Goal: Information Seeking & Learning: Understand process/instructions

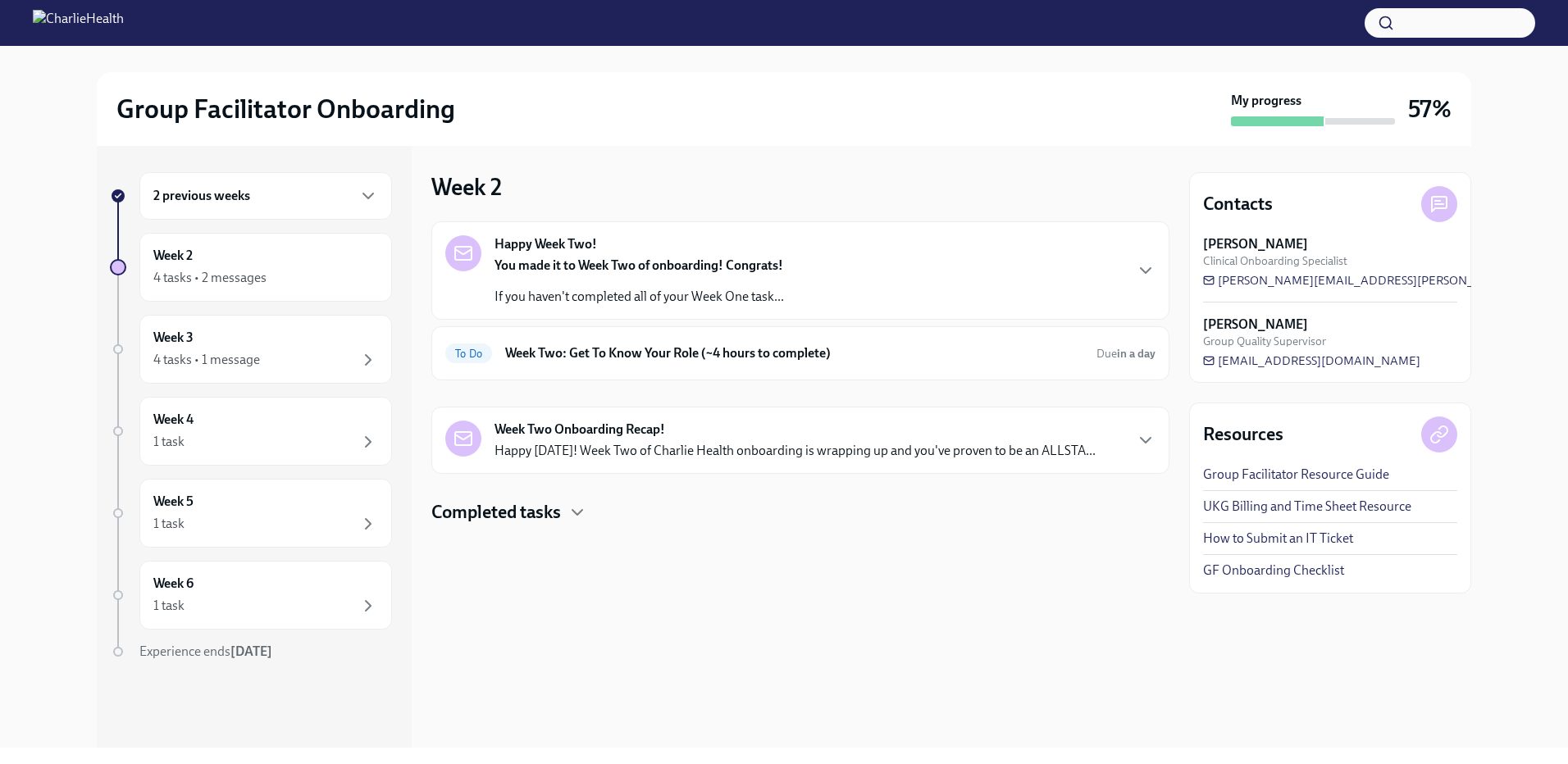
click at [343, 203] on div "2 previous weeks" at bounding box center [266, 196] width 224 height 20
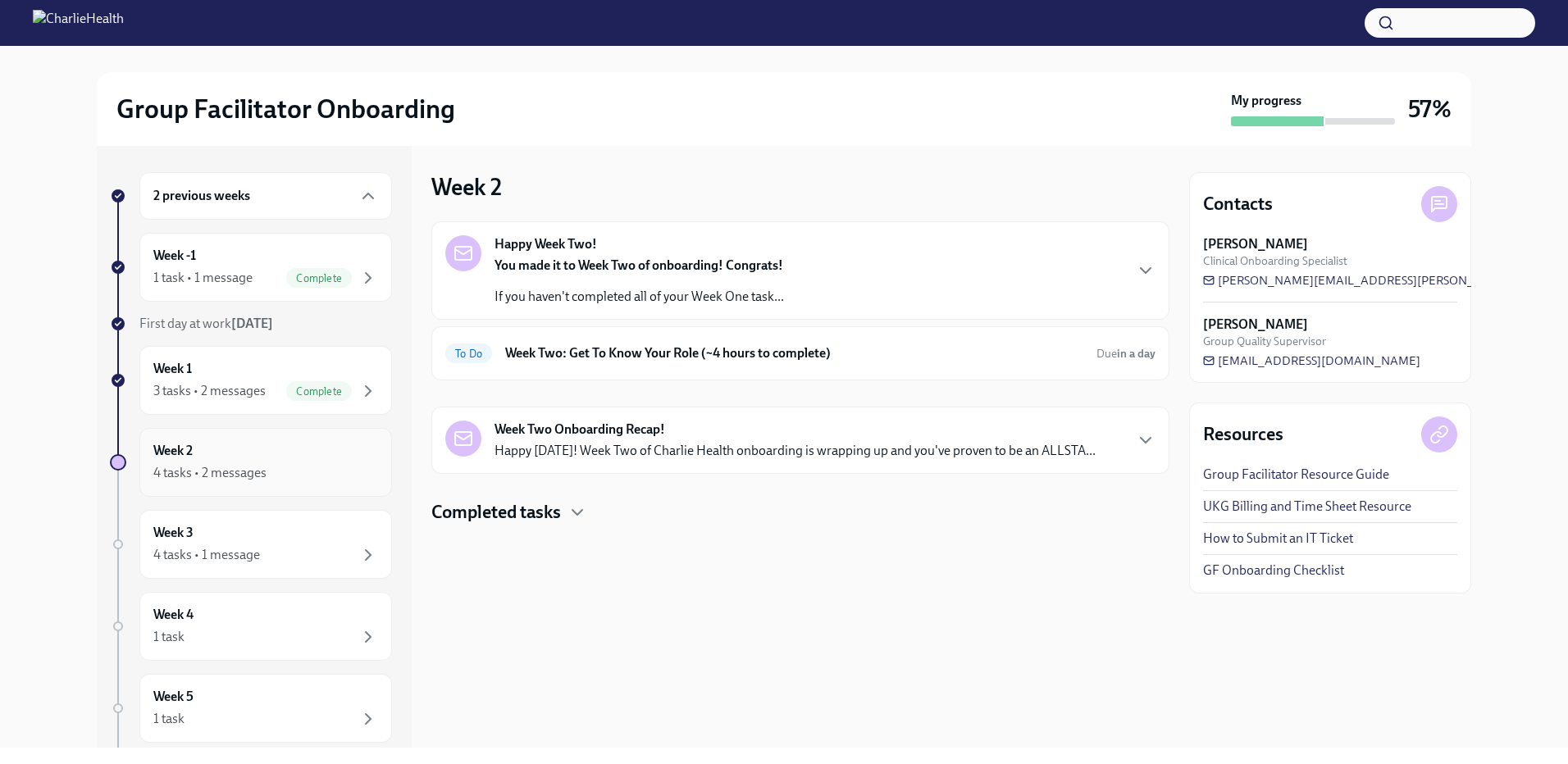
click at [333, 463] on div "Week 2 4 tasks • 2 messages" at bounding box center [266, 462] width 224 height 41
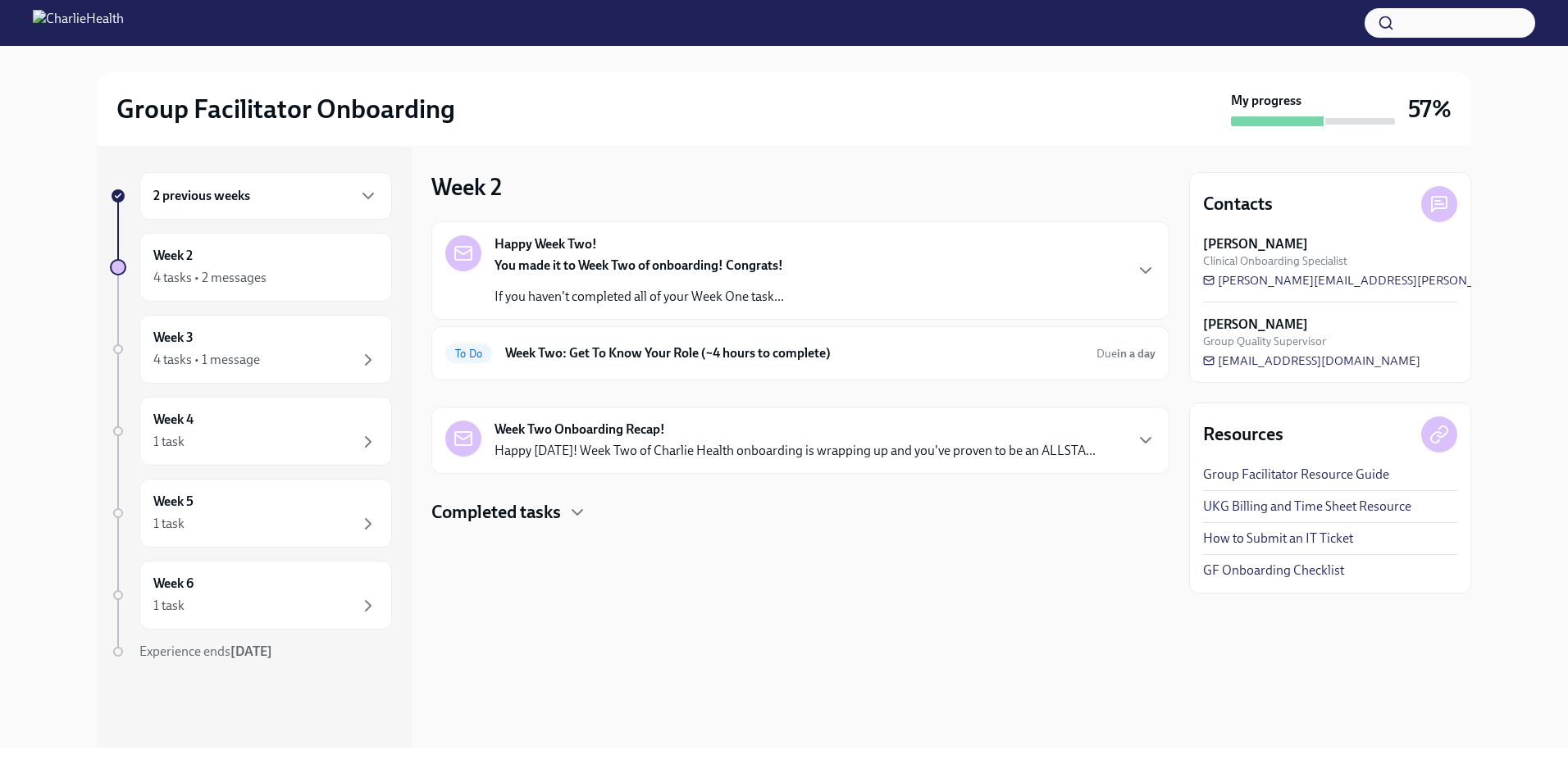
click at [696, 267] on strong "You made it to Week Two of onboarding! Congrats!" at bounding box center [638, 265] width 288 height 16
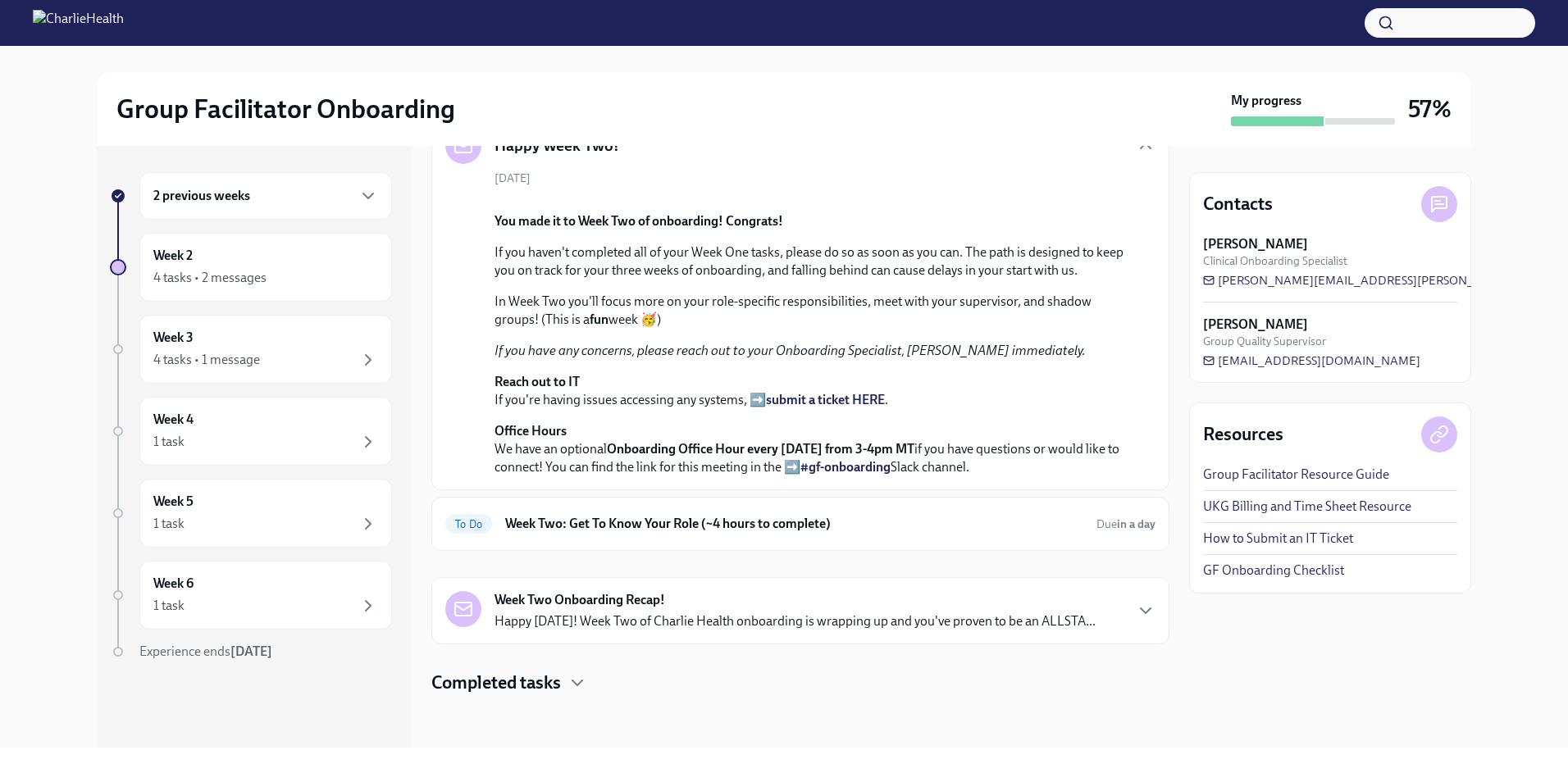
scroll to position [389, 0]
click at [630, 520] on h6 "Week Two: Get To Know Your Role (~4 hours to complete)" at bounding box center [794, 524] width 578 height 18
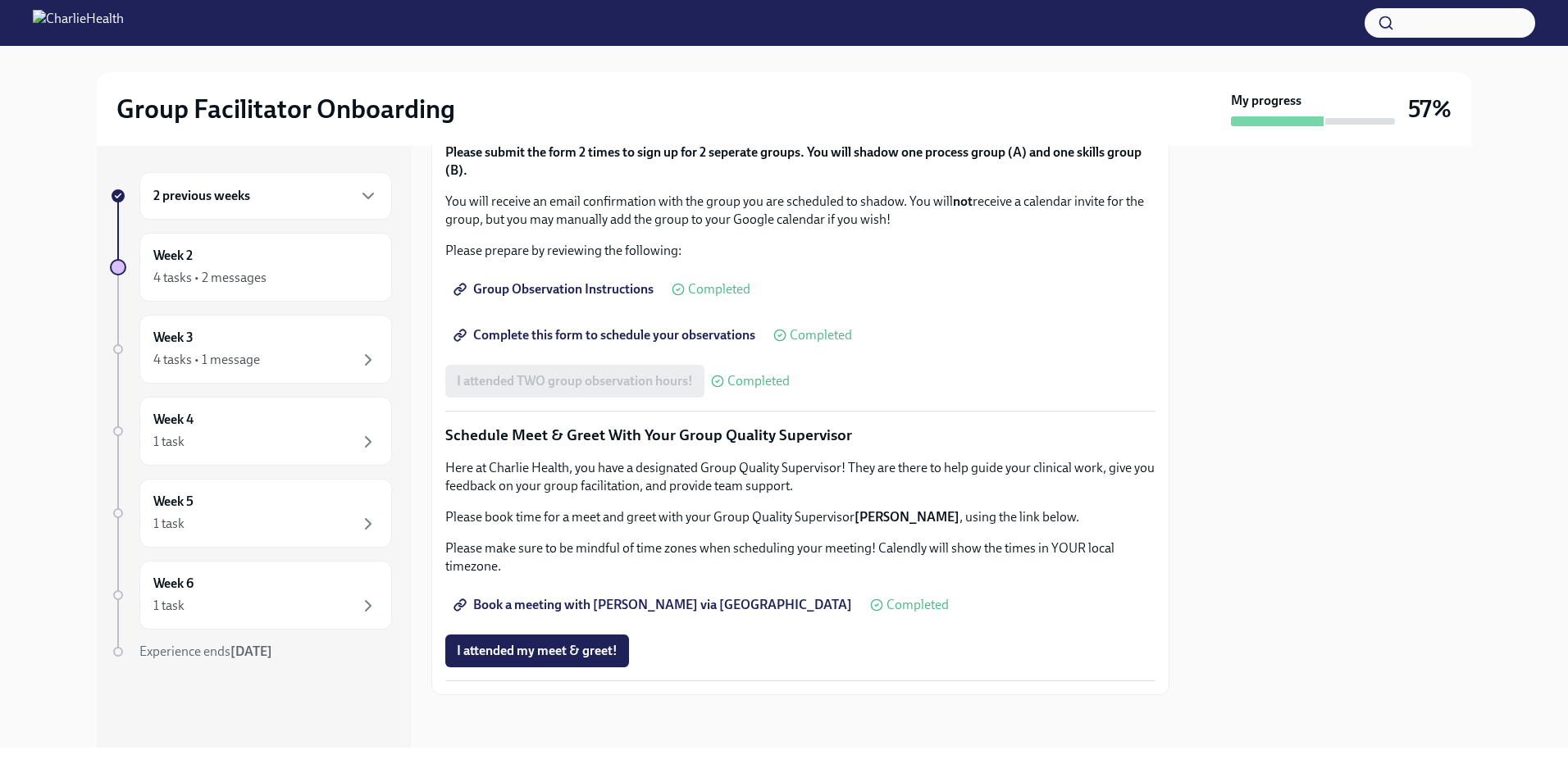
scroll to position [1414, 0]
click at [187, 346] on div "Week 3 4 tasks • 1 message" at bounding box center [266, 349] width 224 height 41
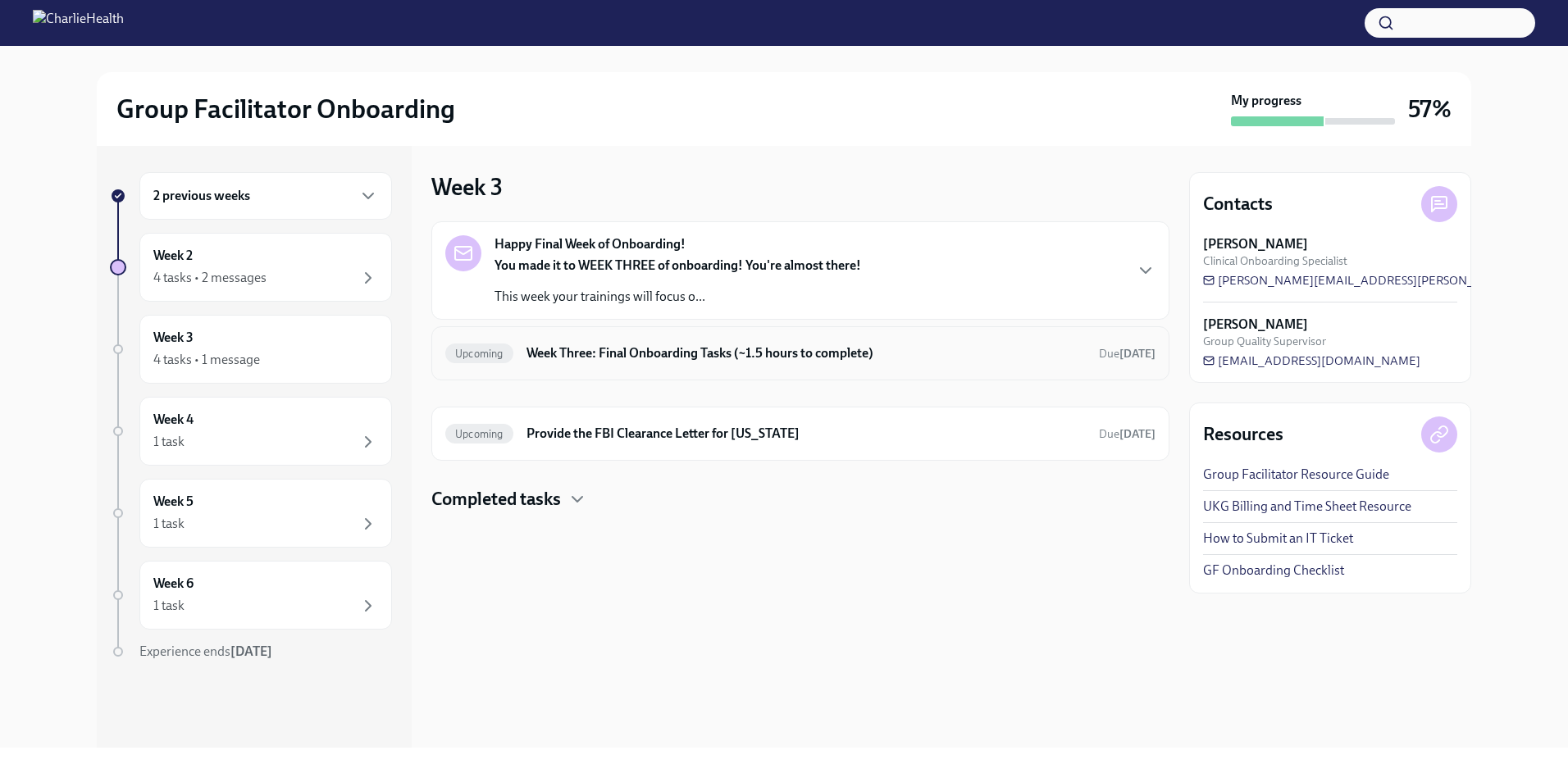
click at [774, 352] on h6 "Week Three: Final Onboarding Tasks (~1.5 hours to complete)" at bounding box center [806, 353] width 559 height 18
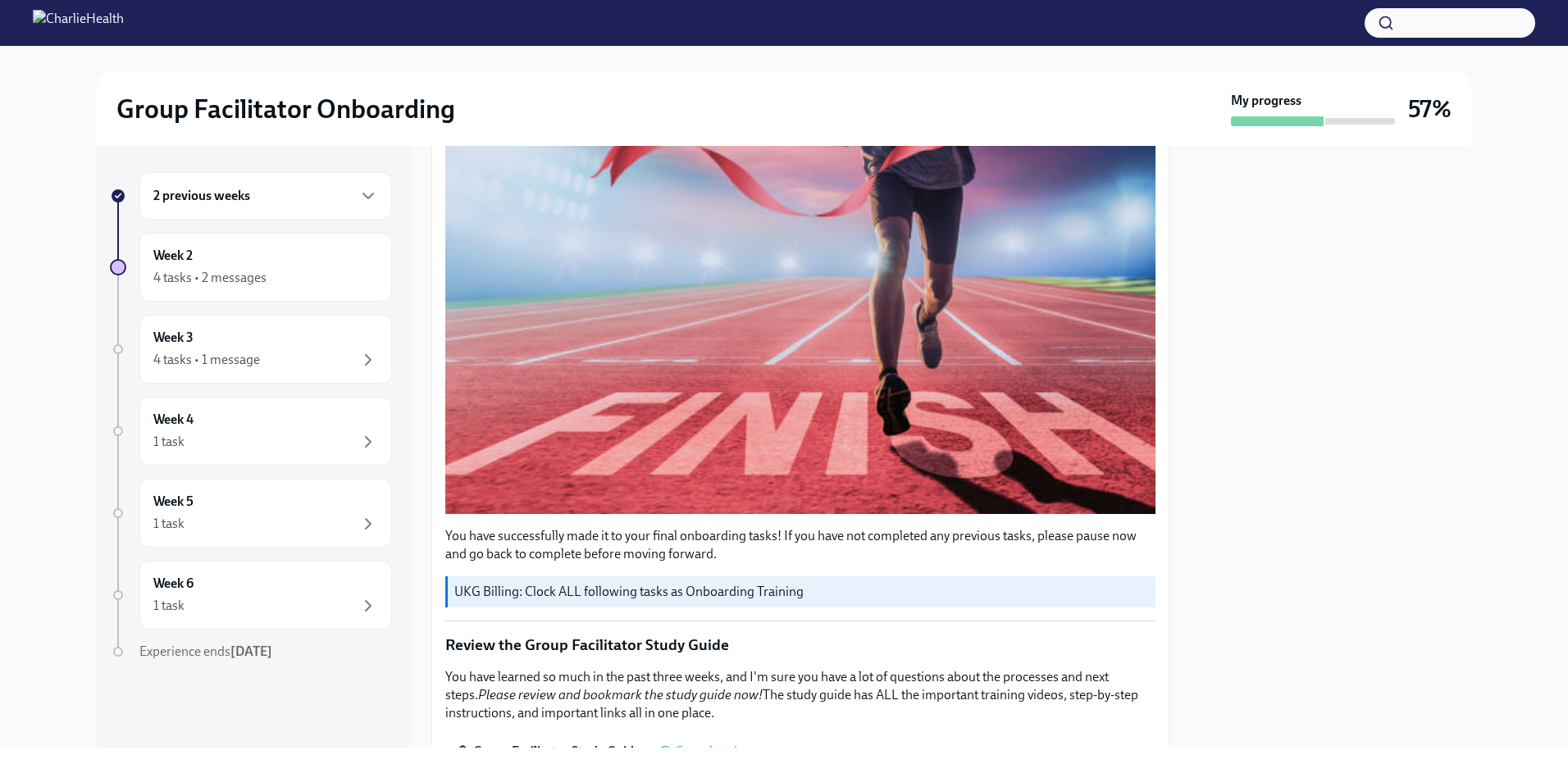
scroll to position [656, 0]
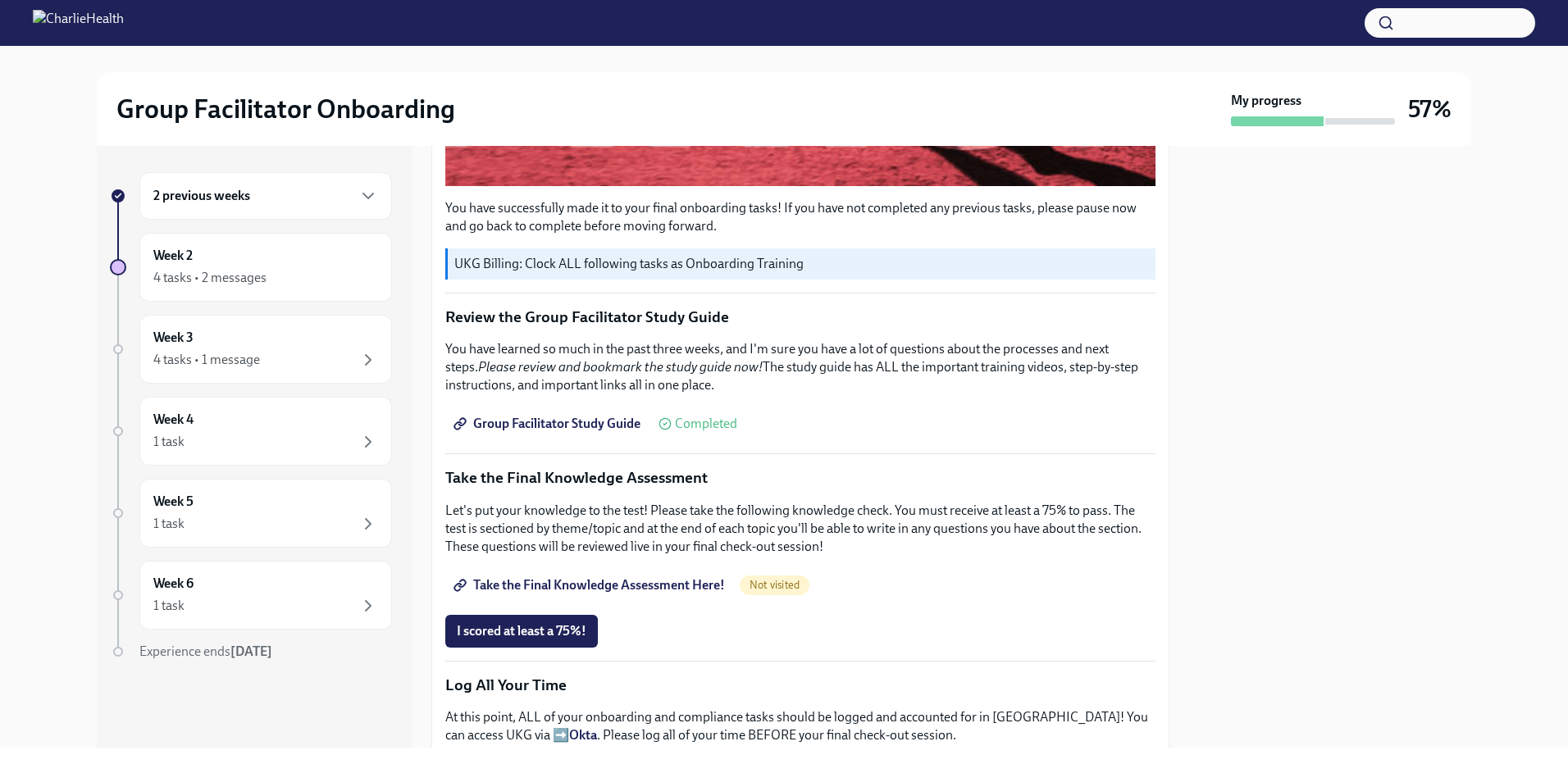
click at [561, 415] on span "Group Facilitator Study Guide" at bounding box center [548, 424] width 184 height 17
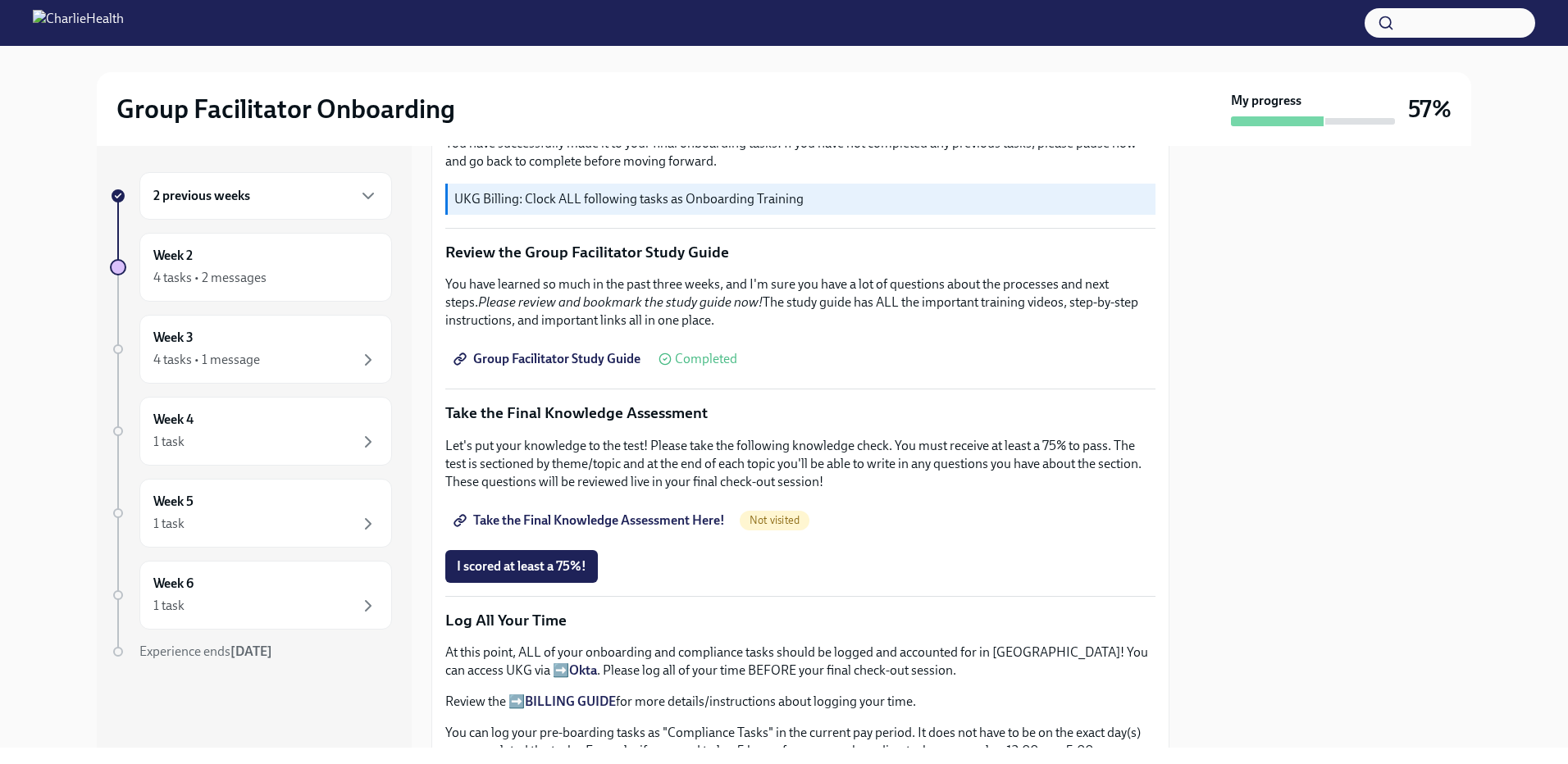
scroll to position [737, 0]
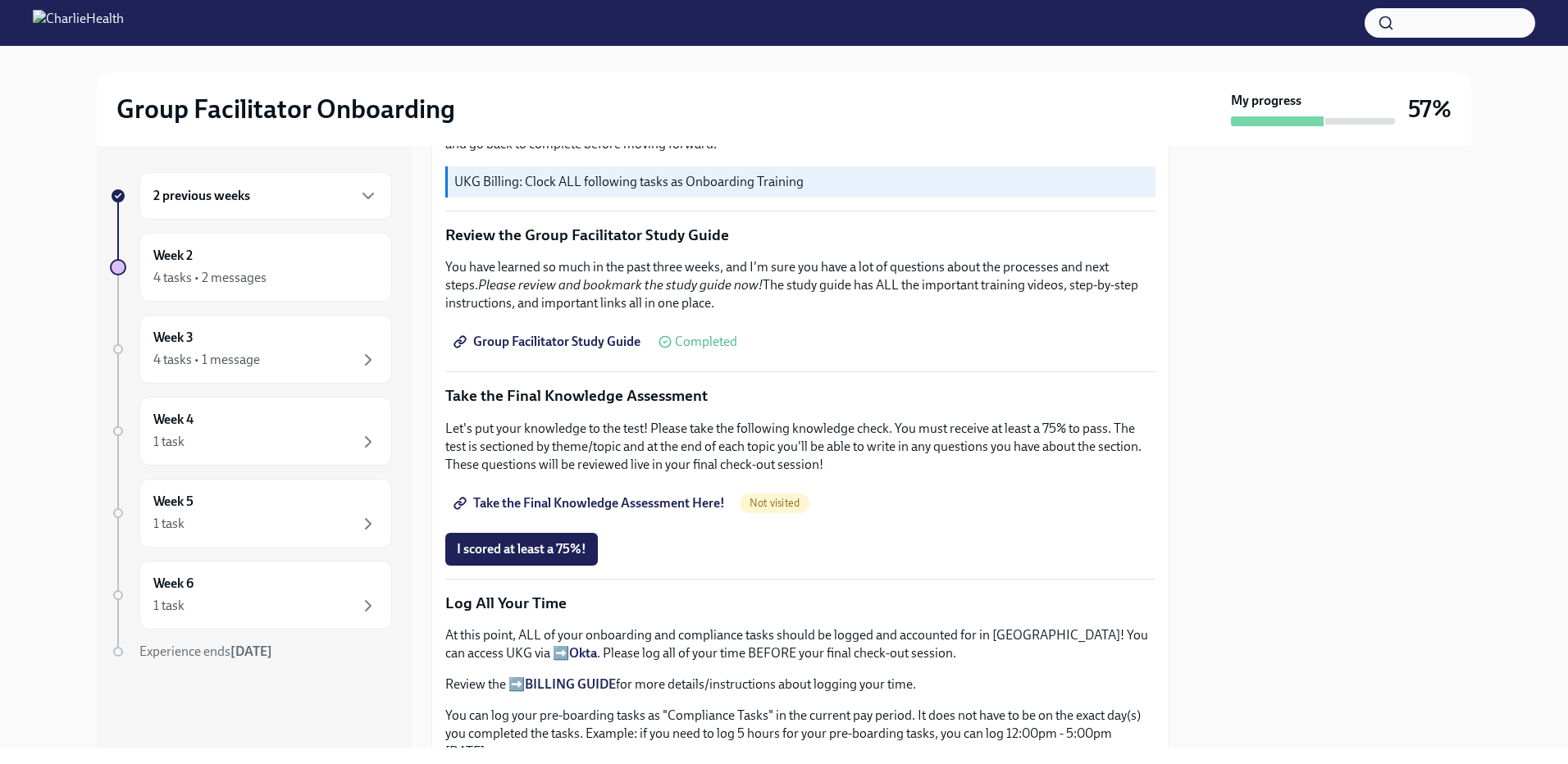
click at [633, 495] on span "Take the Final Knowledge Assessment Here!" at bounding box center [591, 503] width 268 height 17
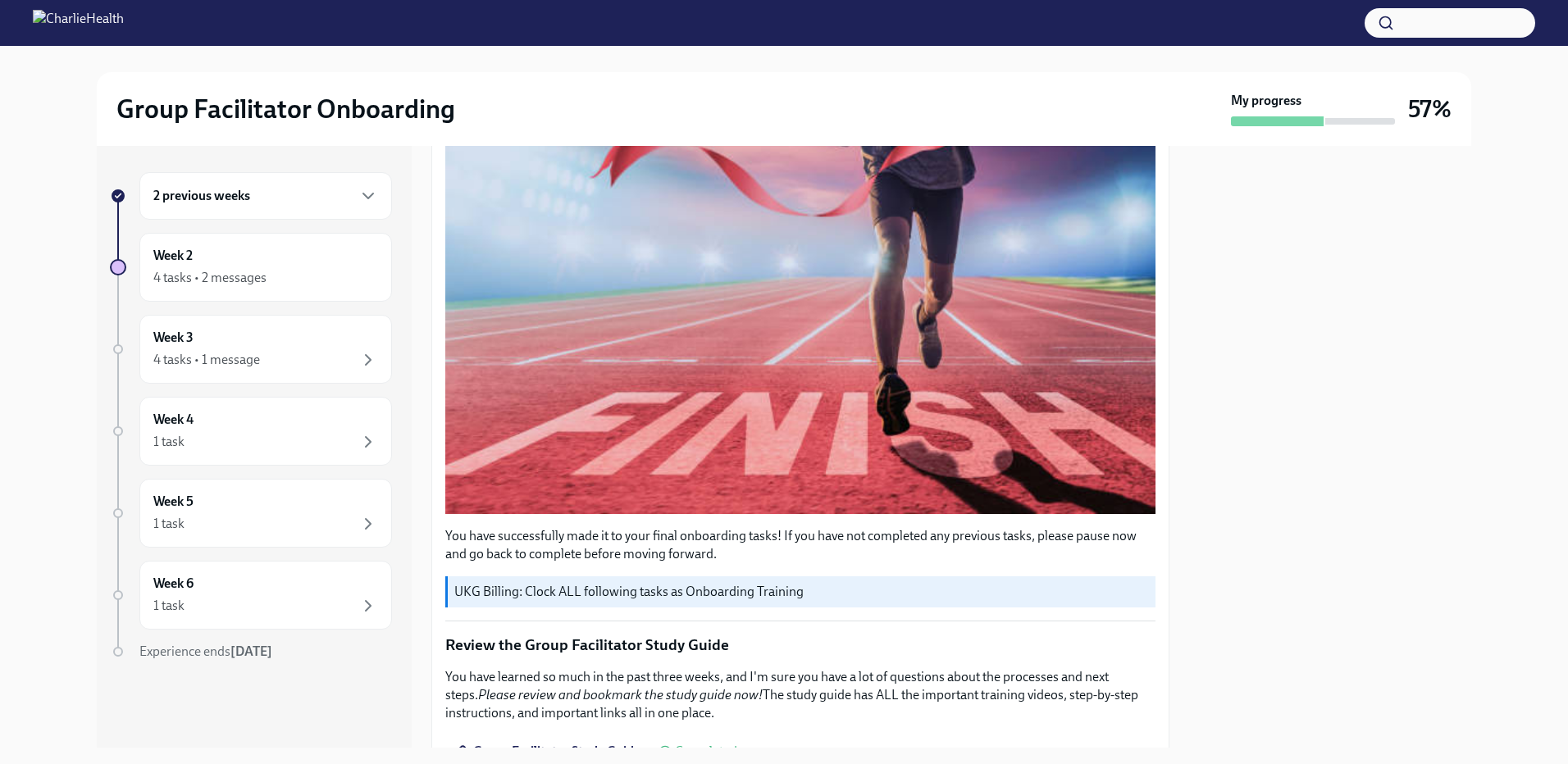
scroll to position [0, 0]
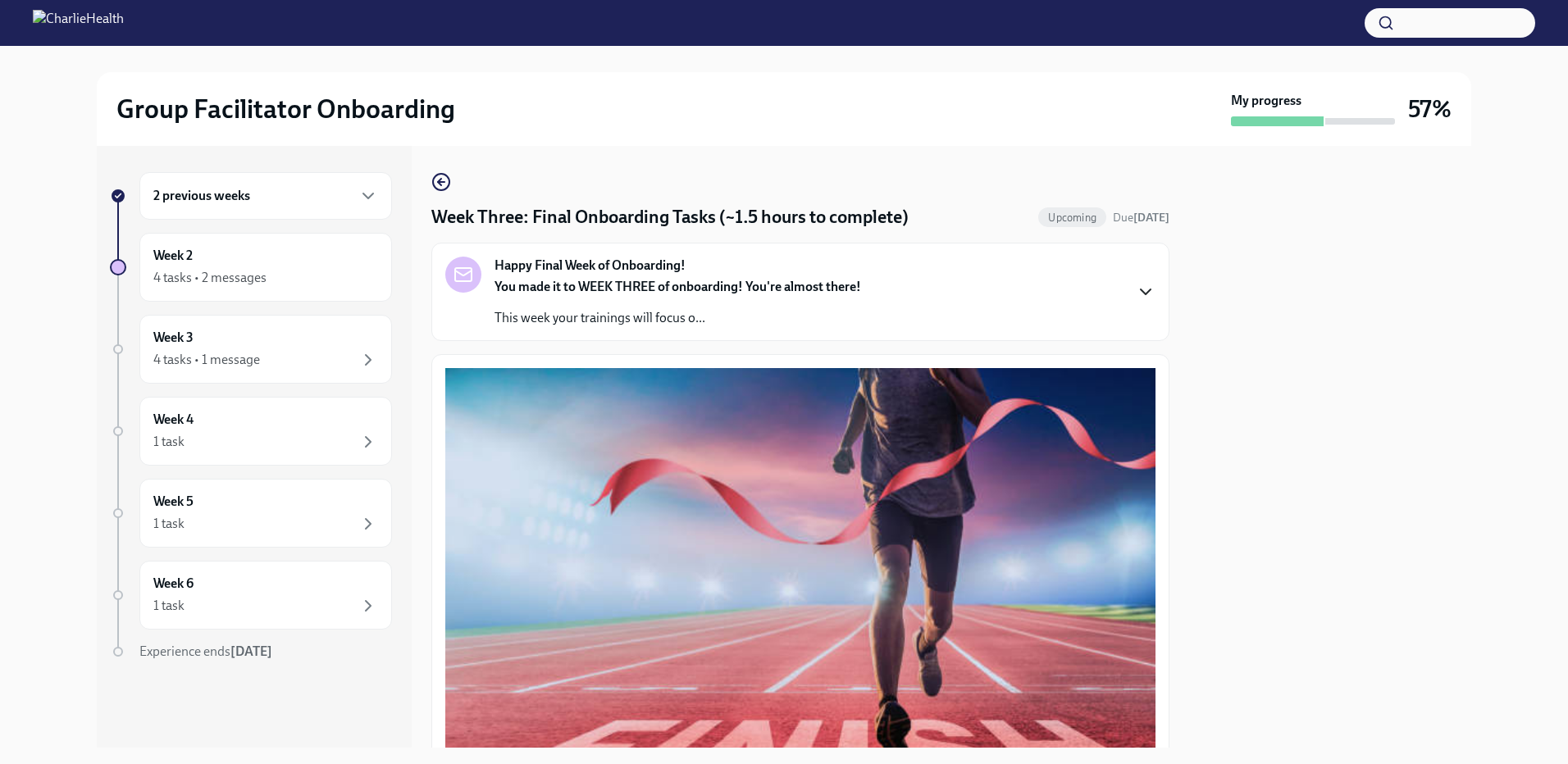
click at [1136, 292] on icon "button" at bounding box center [1146, 291] width 20 height 20
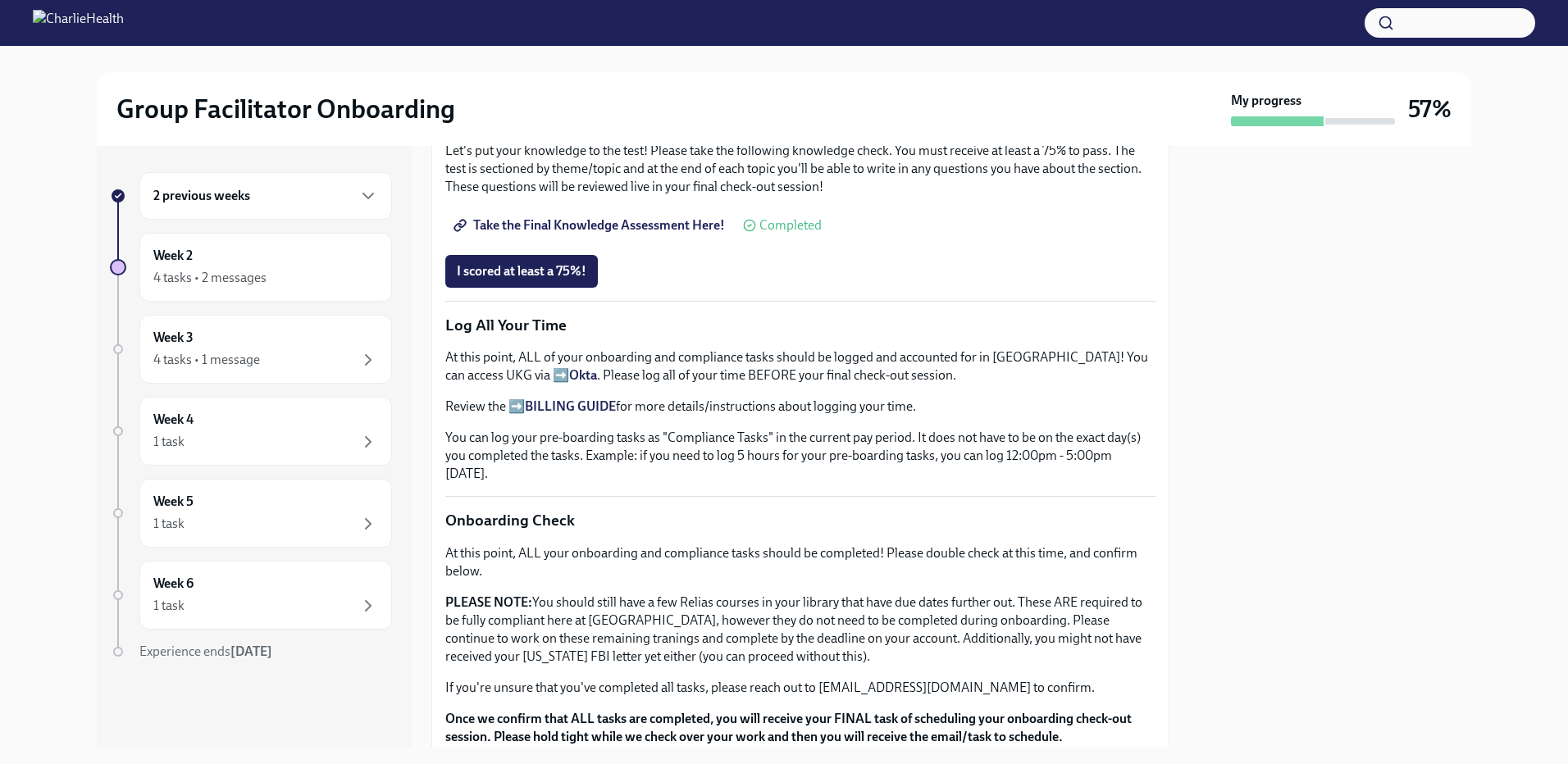
scroll to position [1393, 0]
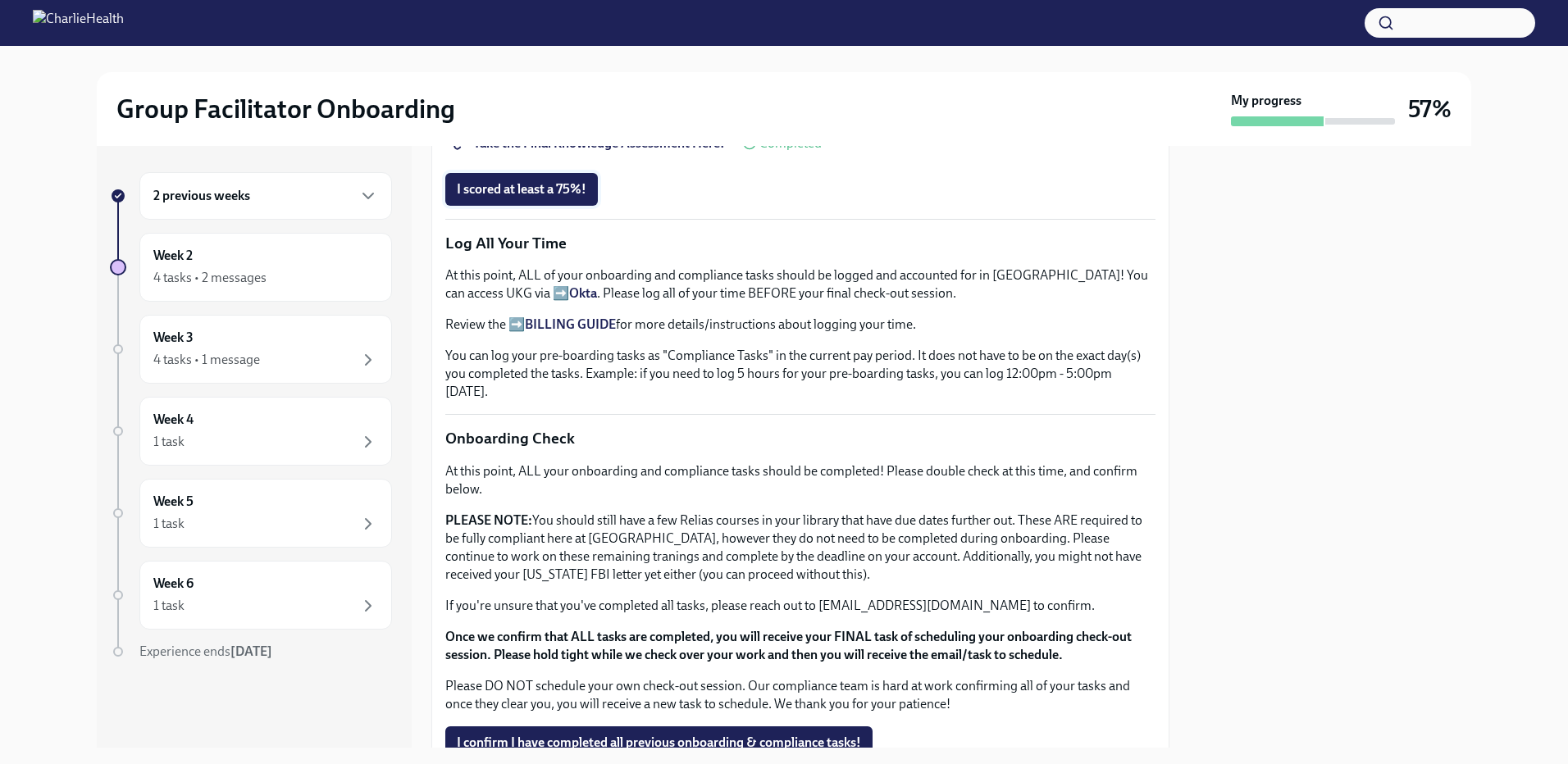
click at [553, 198] on span "I scored at least a 75%!" at bounding box center [522, 189] width 130 height 17
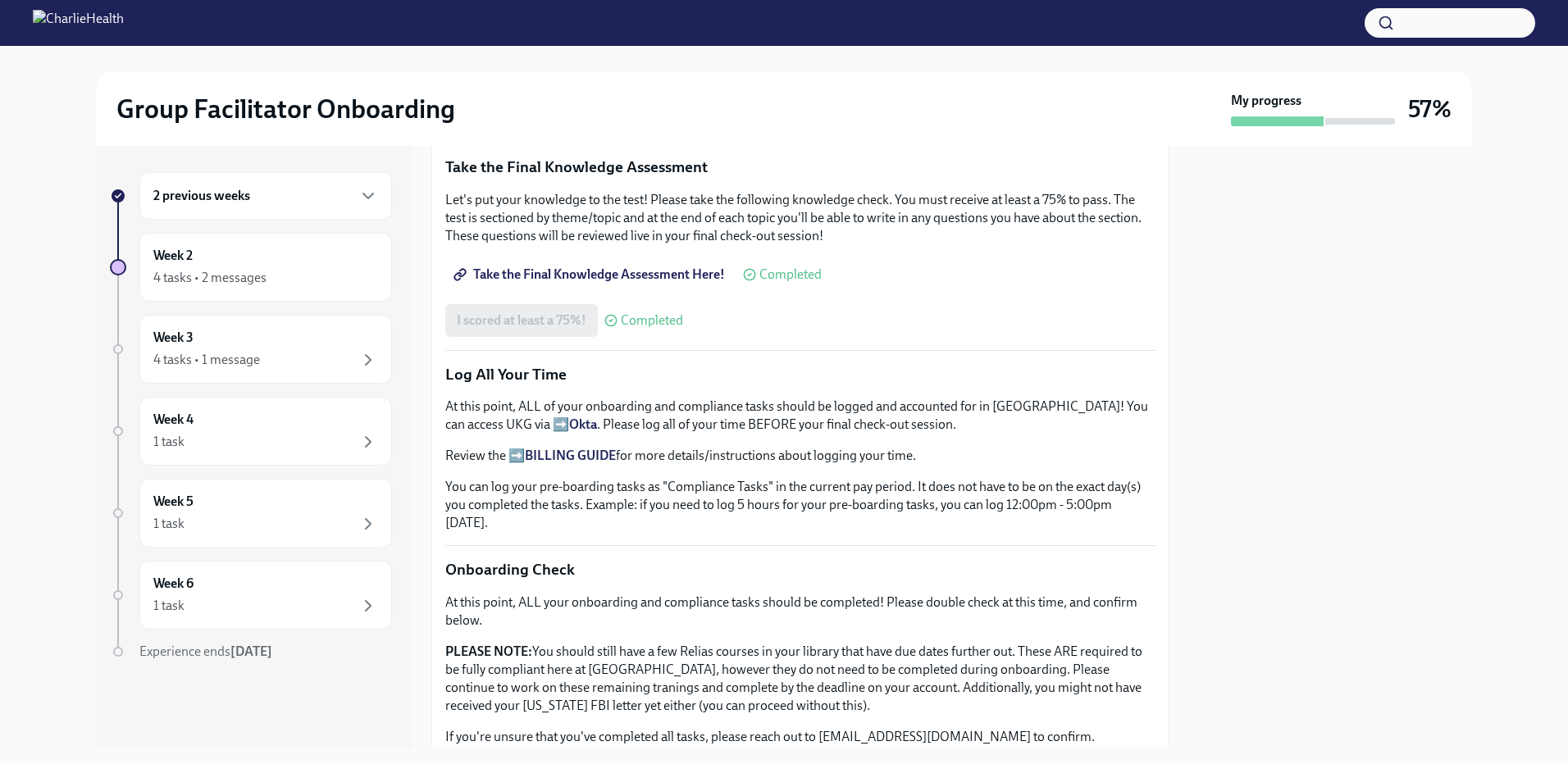
scroll to position [983, 0]
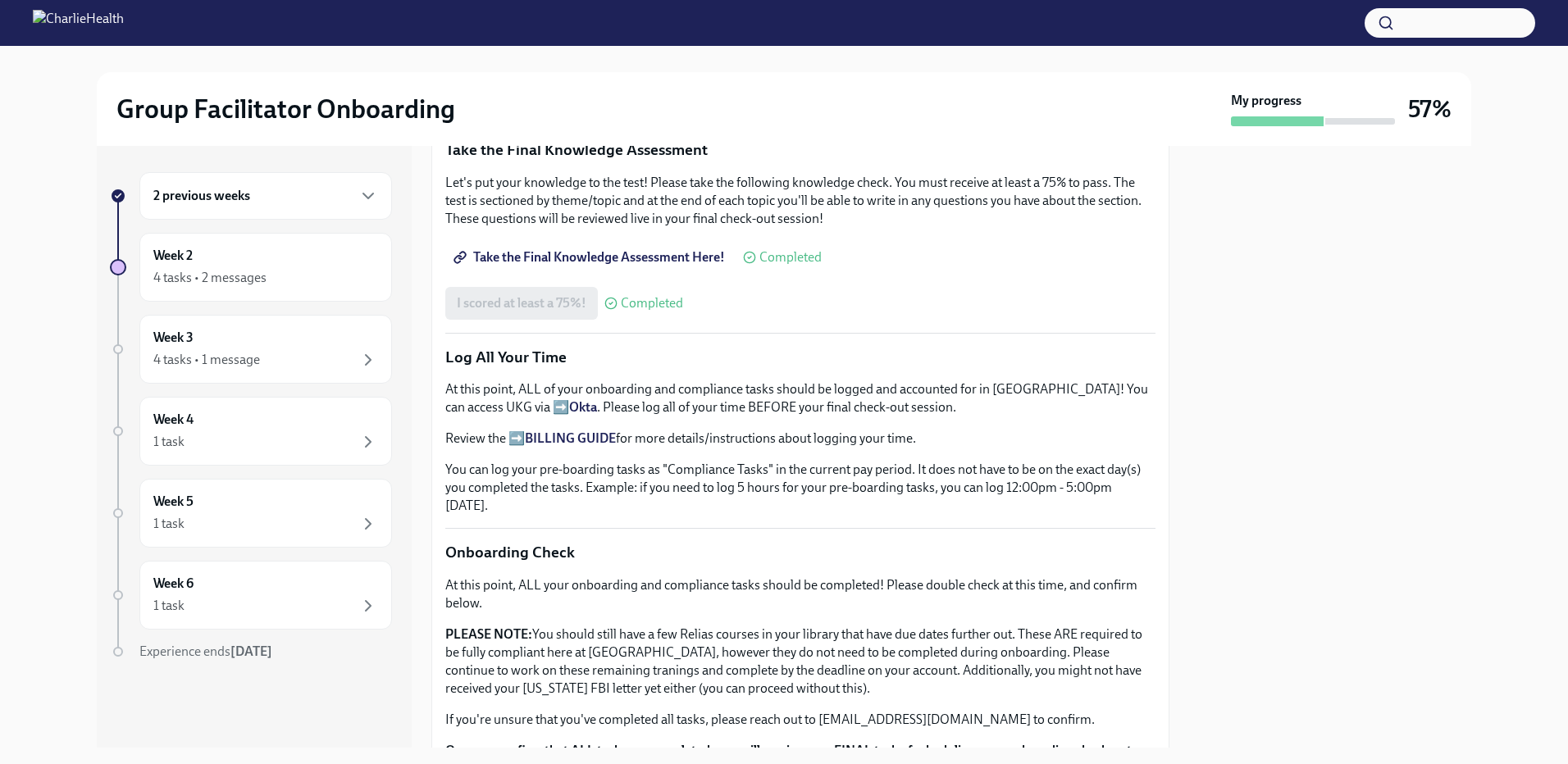
click at [568, 430] on strong "BILLING GUIDE" at bounding box center [571, 438] width 91 height 16
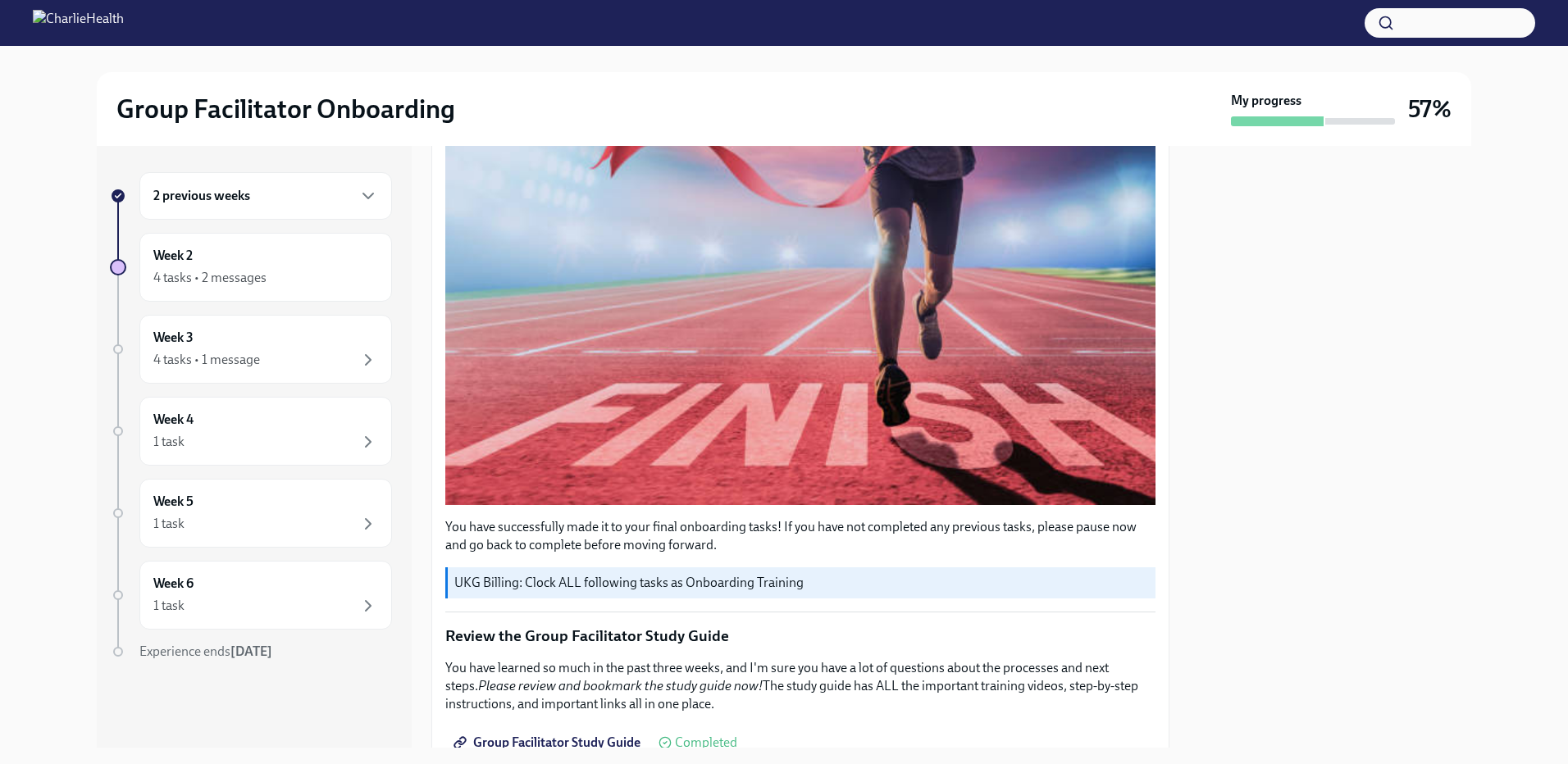
scroll to position [0, 0]
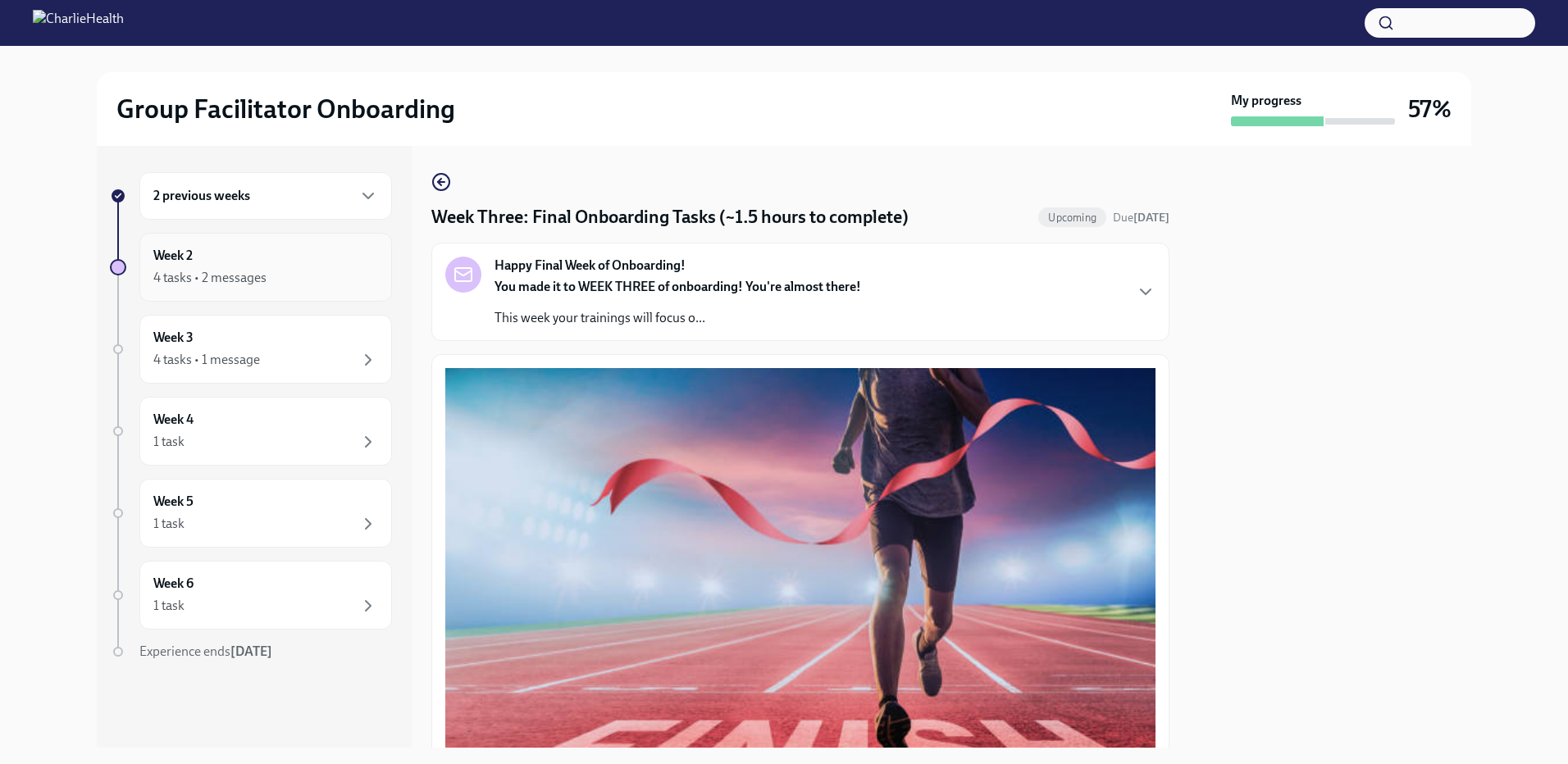
click at [303, 277] on div "4 tasks • 2 messages" at bounding box center [266, 278] width 224 height 20
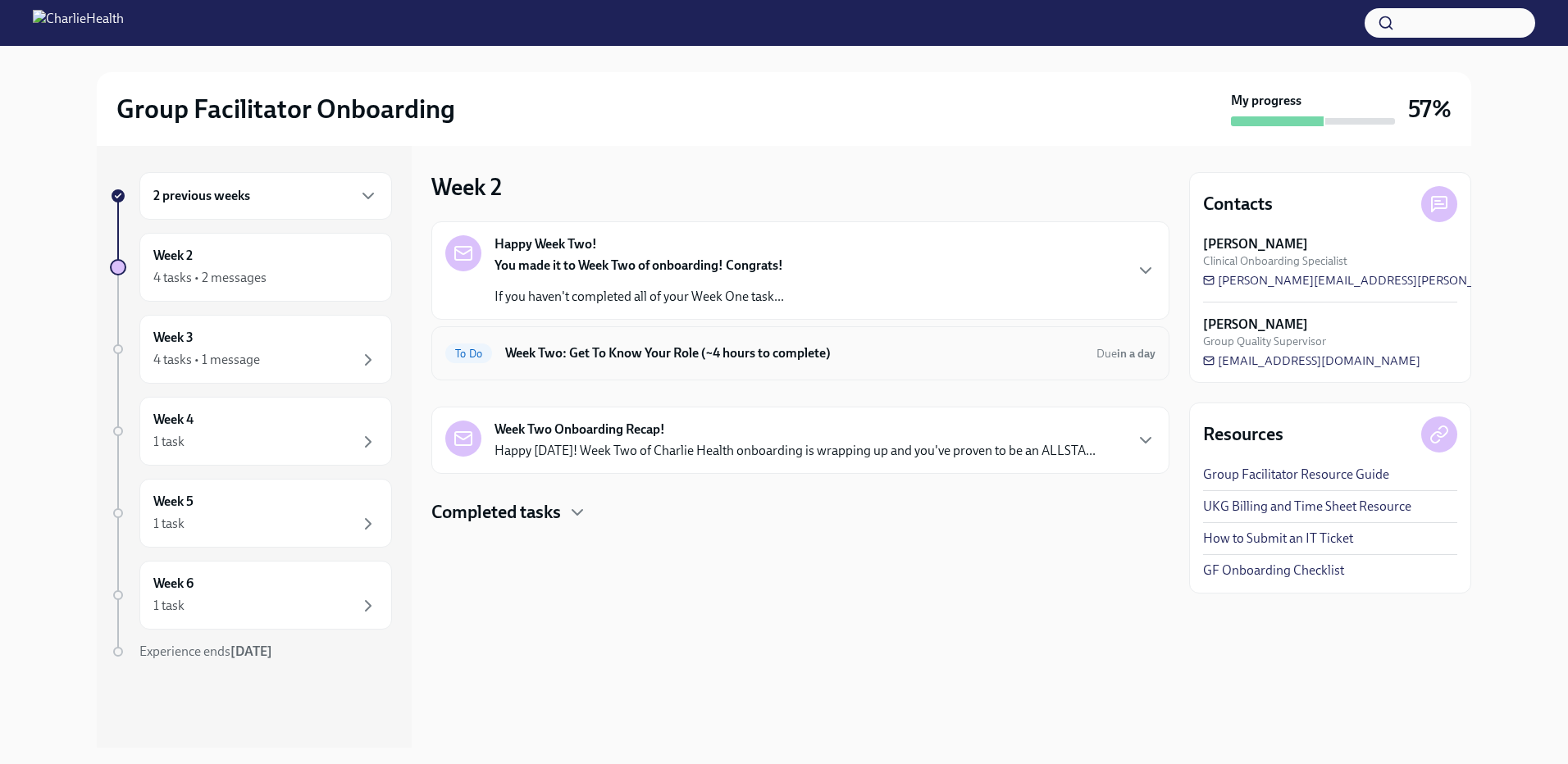
click at [1049, 352] on h6 "Week Two: Get To Know Your Role (~4 hours to complete)" at bounding box center [794, 353] width 578 height 18
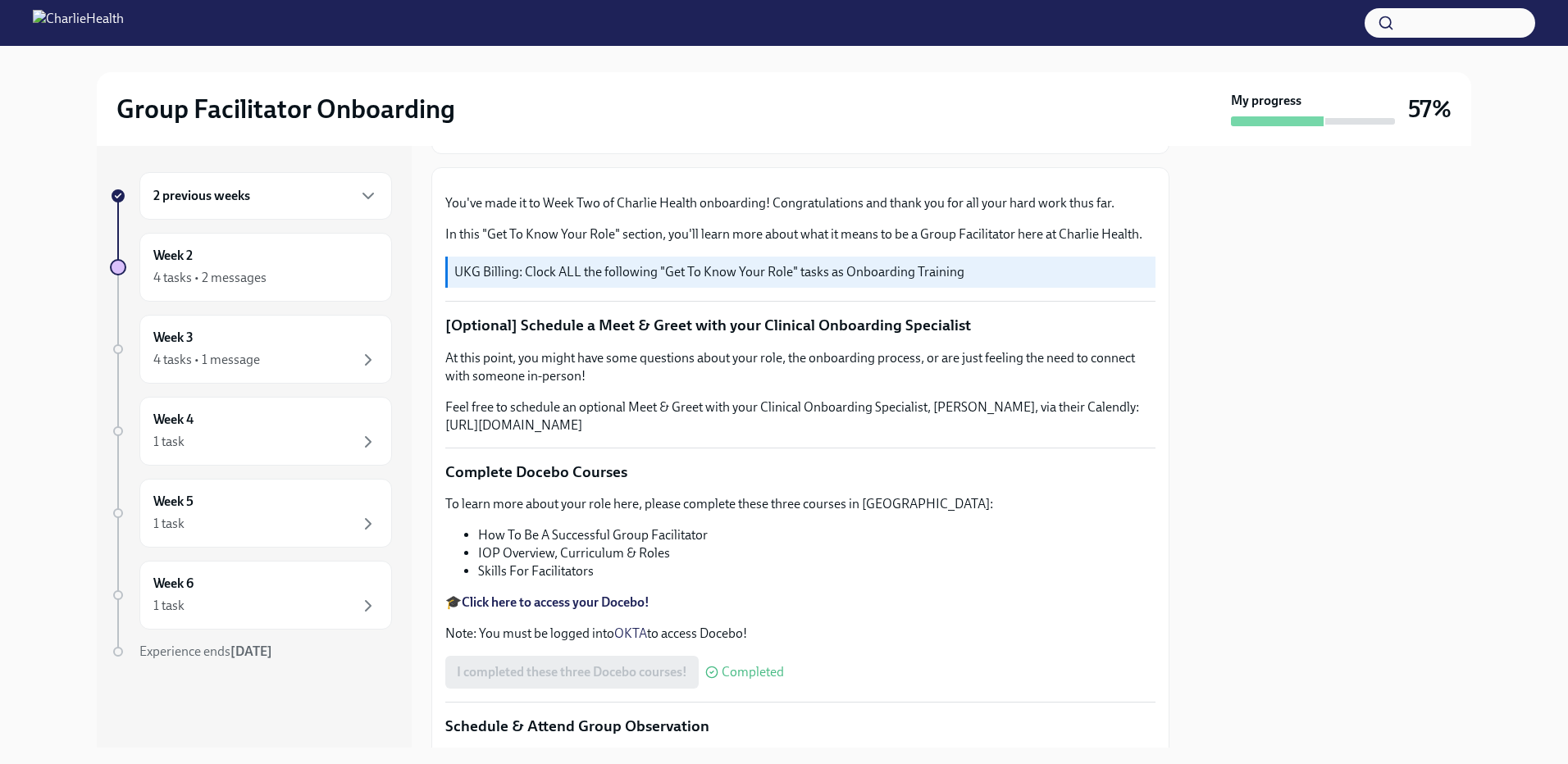
scroll to position [492, 0]
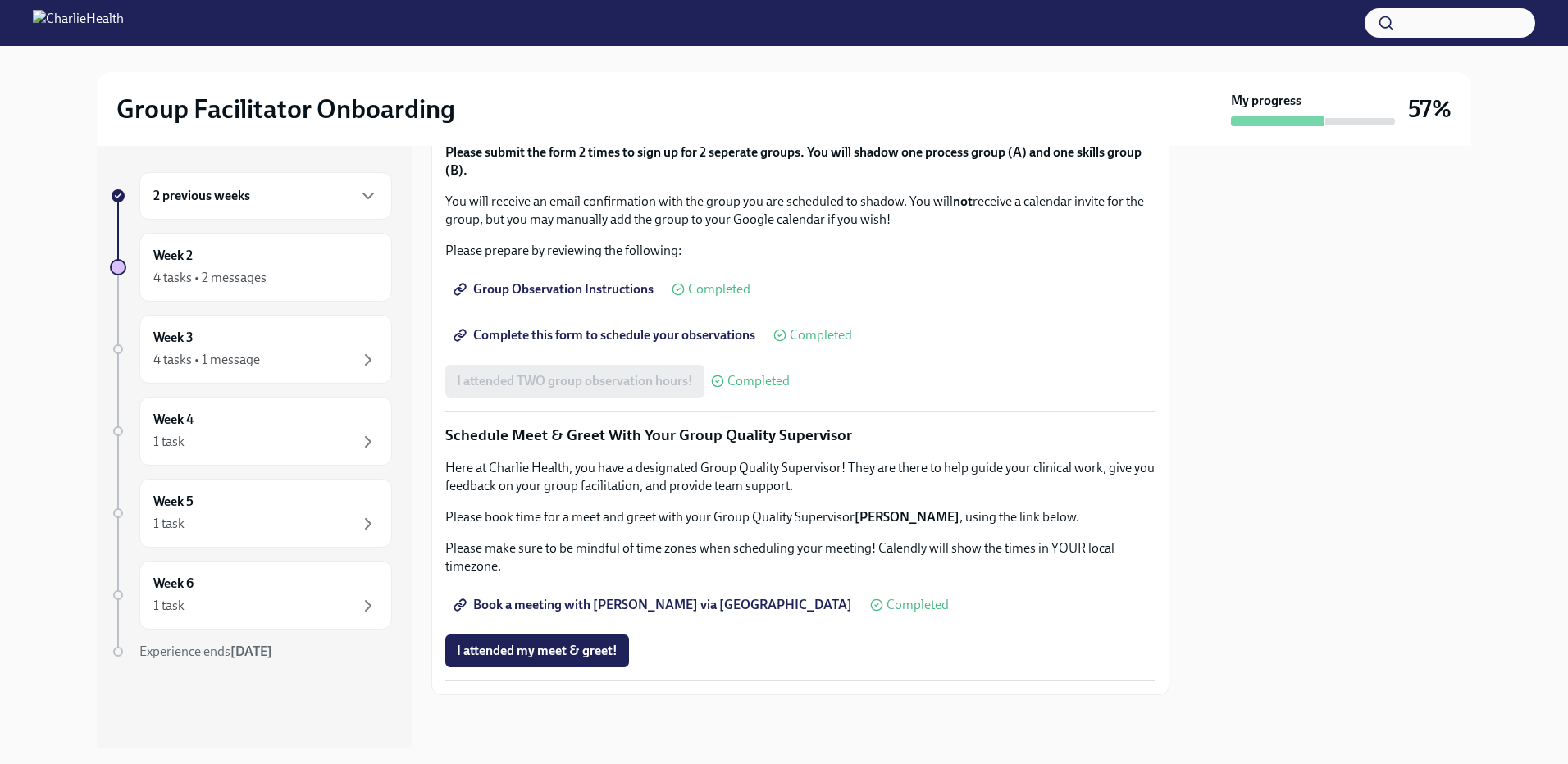
scroll to position [1414, 0]
click at [281, 424] on div "Week 4 1 task" at bounding box center [266, 430] width 224 height 41
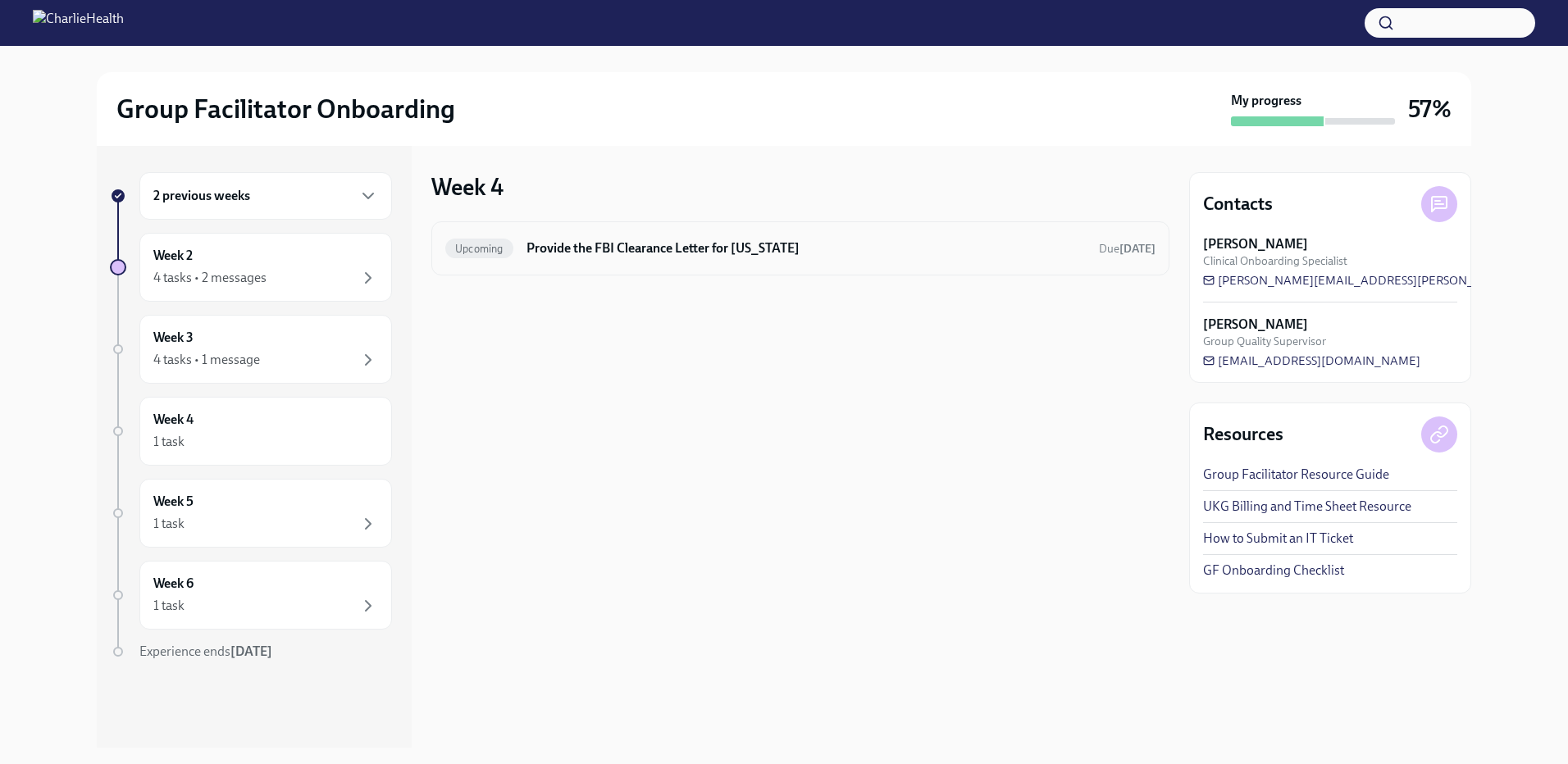
click at [612, 257] on h6 "Provide the FBI Clearance Letter for Pennsylvania" at bounding box center [806, 248] width 559 height 18
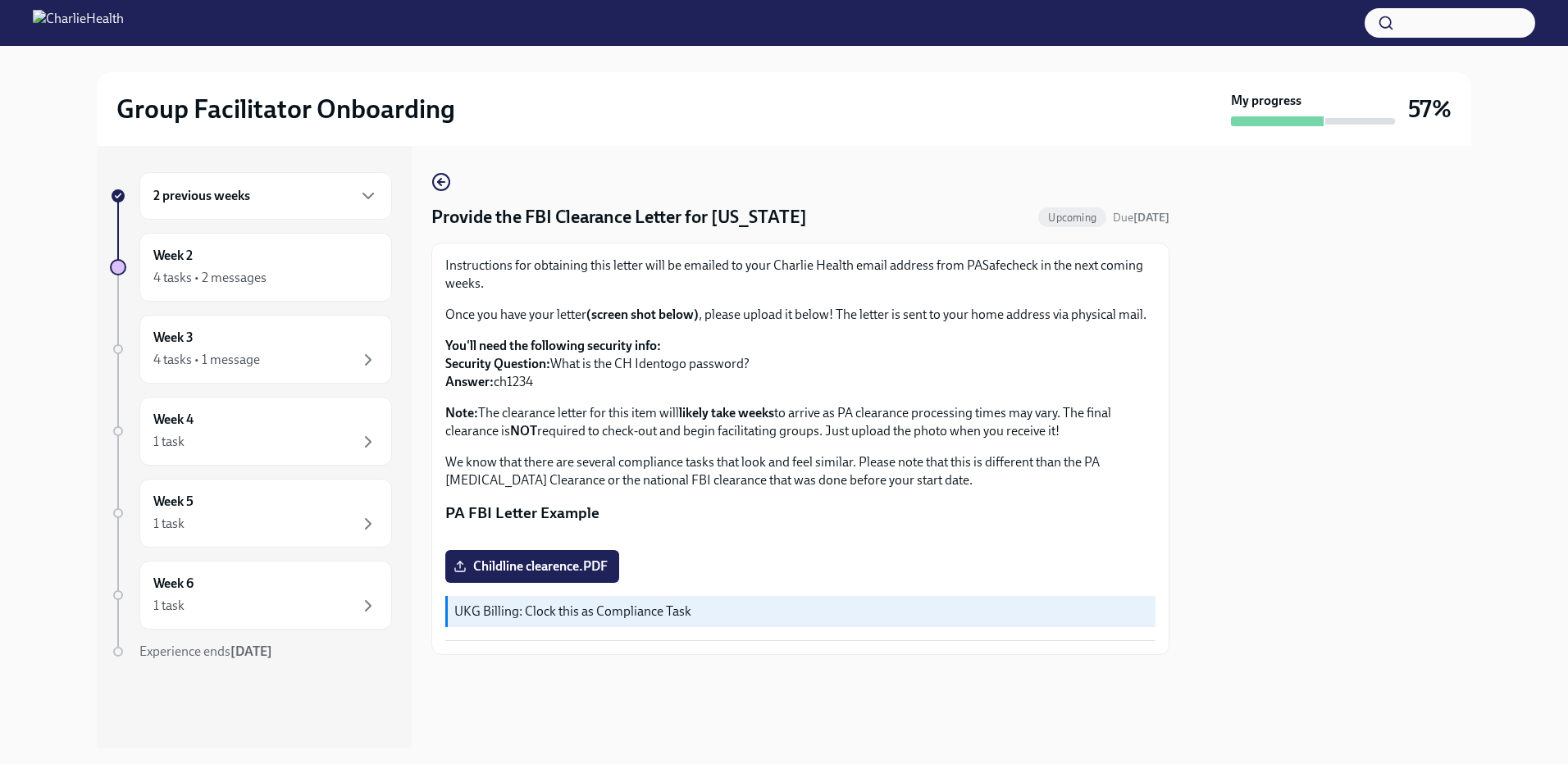
scroll to position [211, 0]
click at [229, 524] on div "1 task" at bounding box center [266, 524] width 224 height 20
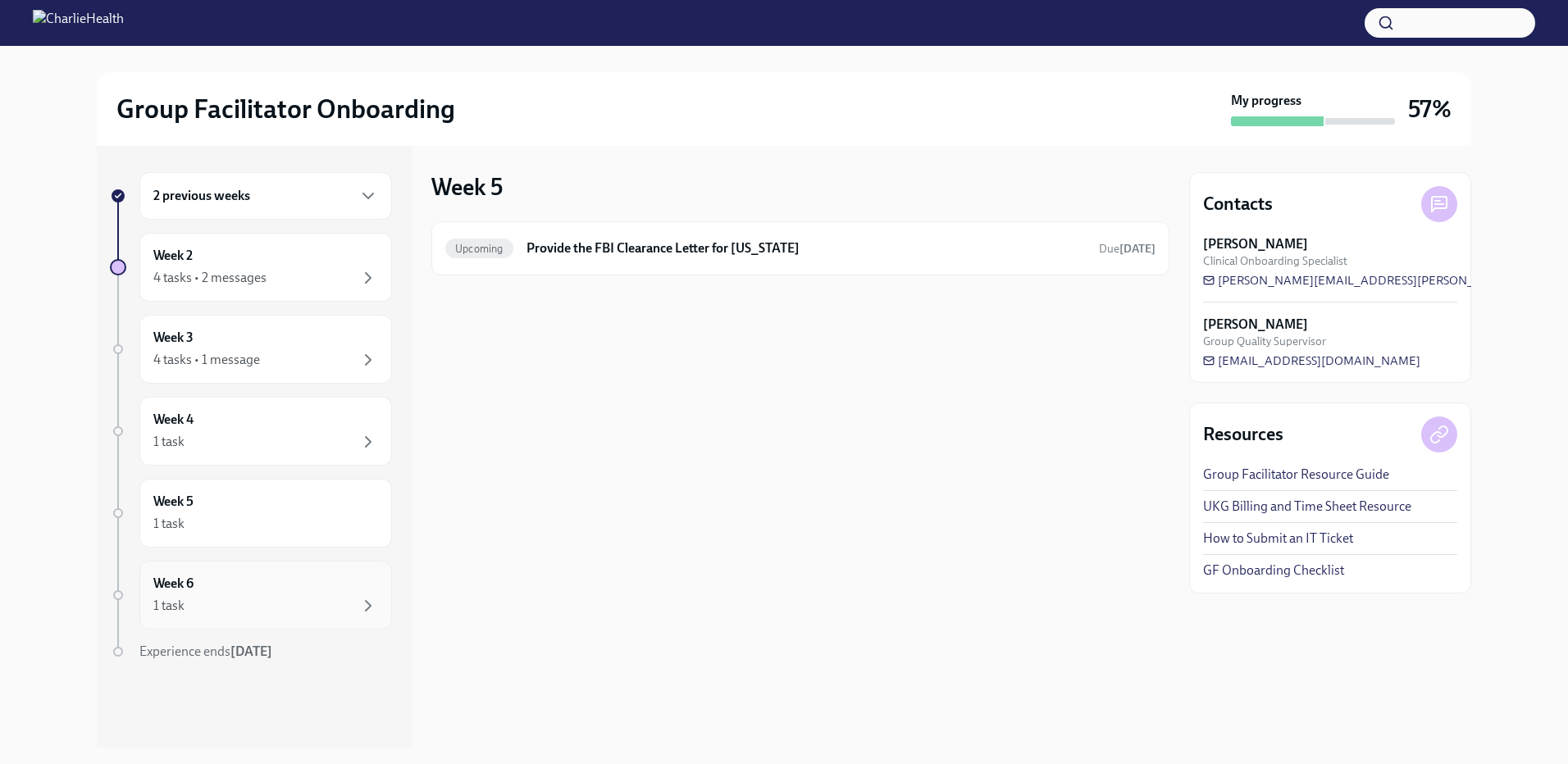
click at [237, 591] on div "Week 6 1 task" at bounding box center [266, 595] width 224 height 41
click at [234, 532] on div "1 task" at bounding box center [266, 524] width 224 height 20
click at [238, 439] on div "1 task" at bounding box center [266, 442] width 224 height 20
click at [224, 352] on div "4 tasks • 1 message" at bounding box center [207, 360] width 106 height 18
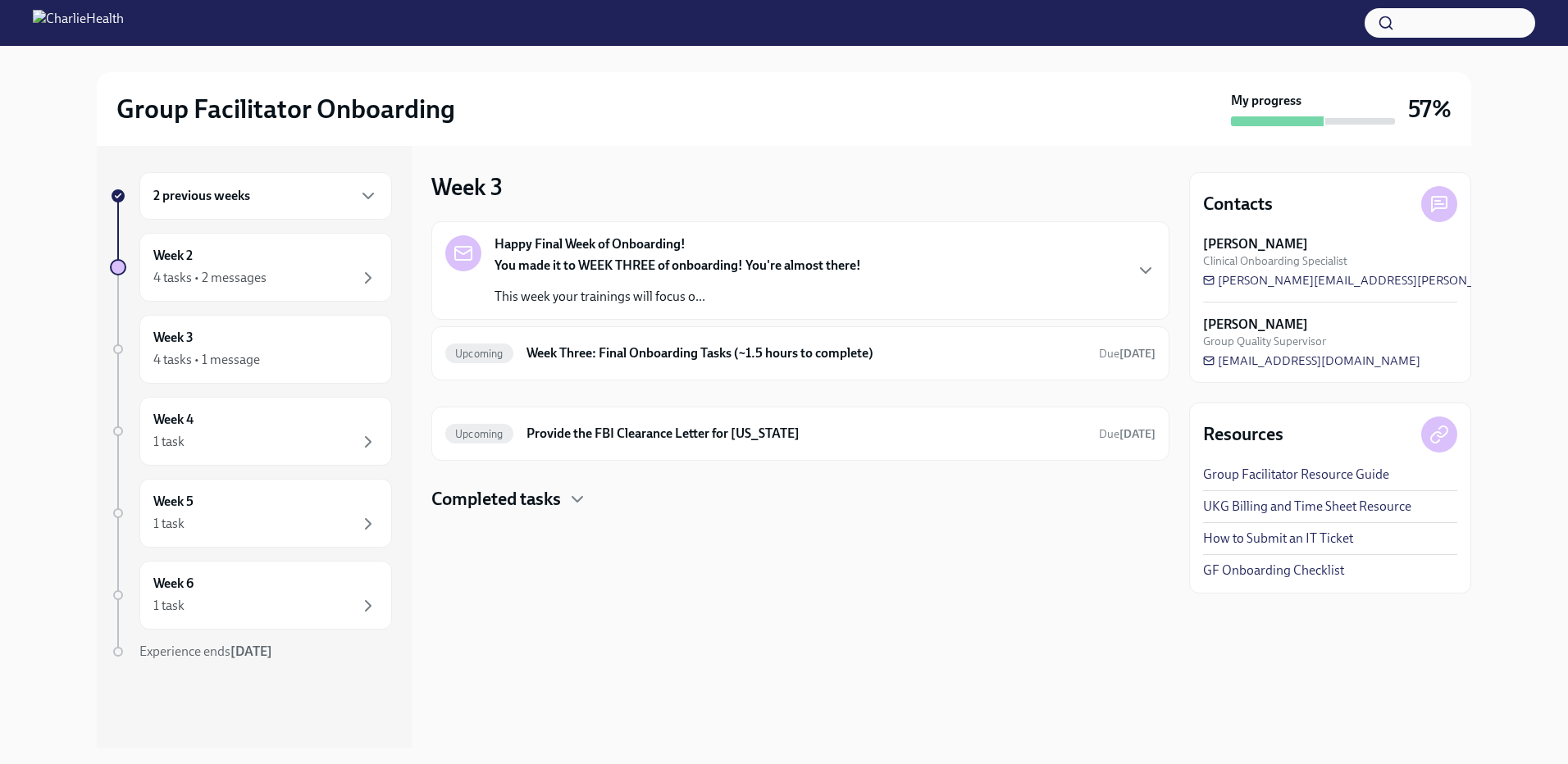
click at [513, 492] on h4 "Completed tasks" at bounding box center [496, 499] width 130 height 25
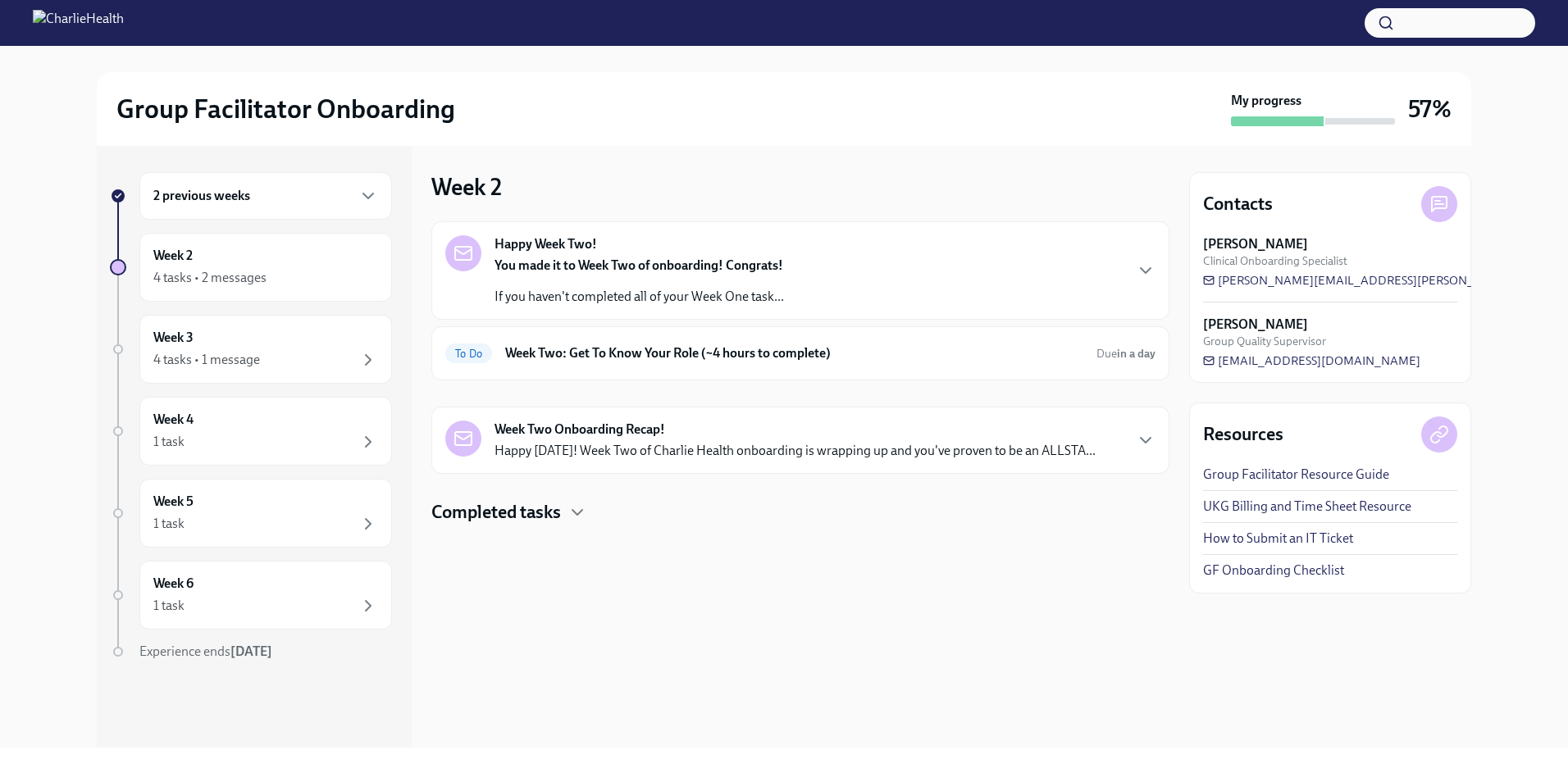
click at [1217, 572] on link "GF Onboarding Checklist" at bounding box center [1274, 571] width 141 height 18
click at [702, 361] on h6 "Week Two: Get To Know Your Role (~4 hours to complete)" at bounding box center [794, 353] width 578 height 18
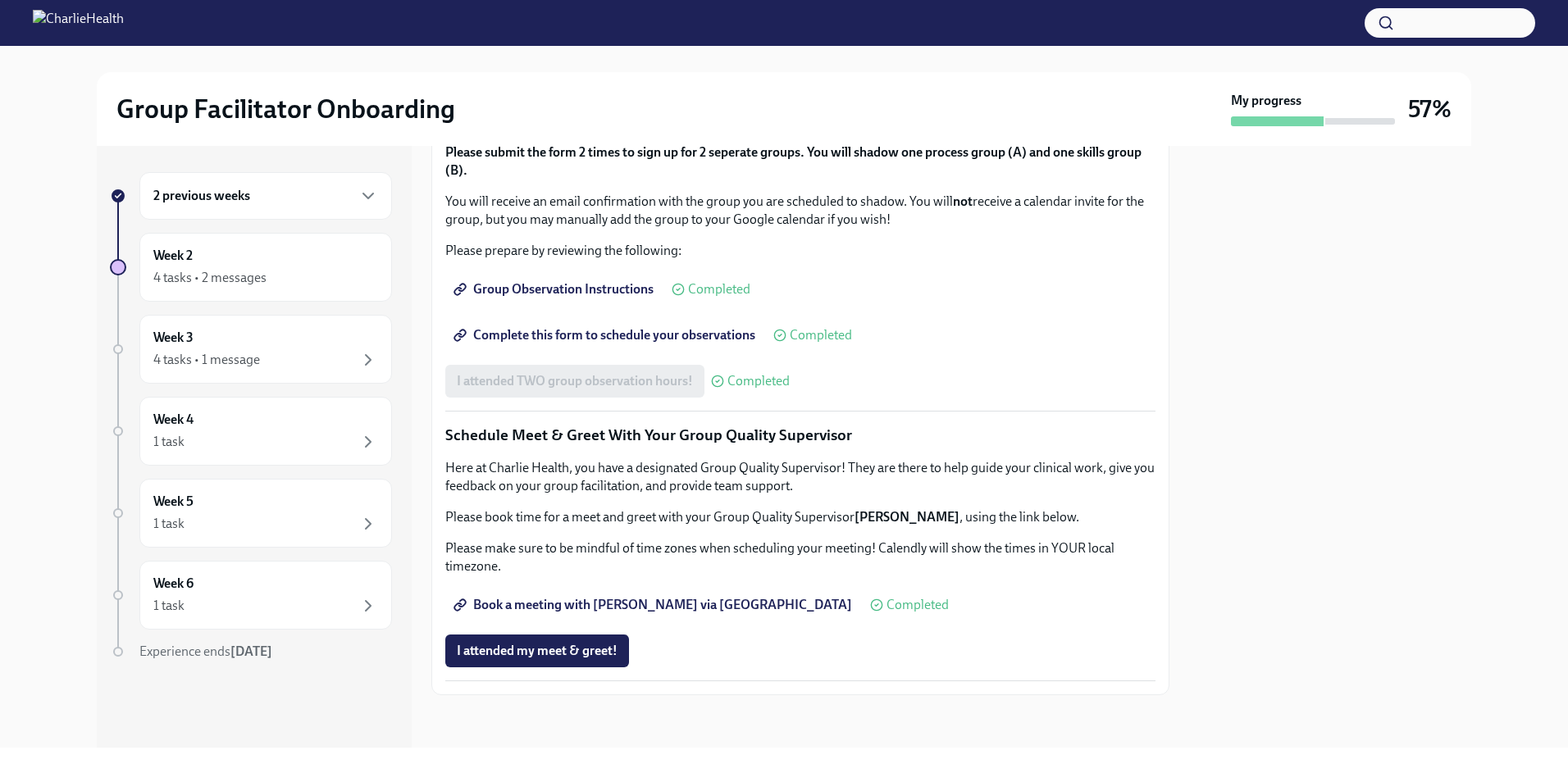
scroll to position [1414, 0]
click at [655, 604] on span "Book a meeting with [PERSON_NAME] via [GEOGRAPHIC_DATA]" at bounding box center [655, 605] width 396 height 17
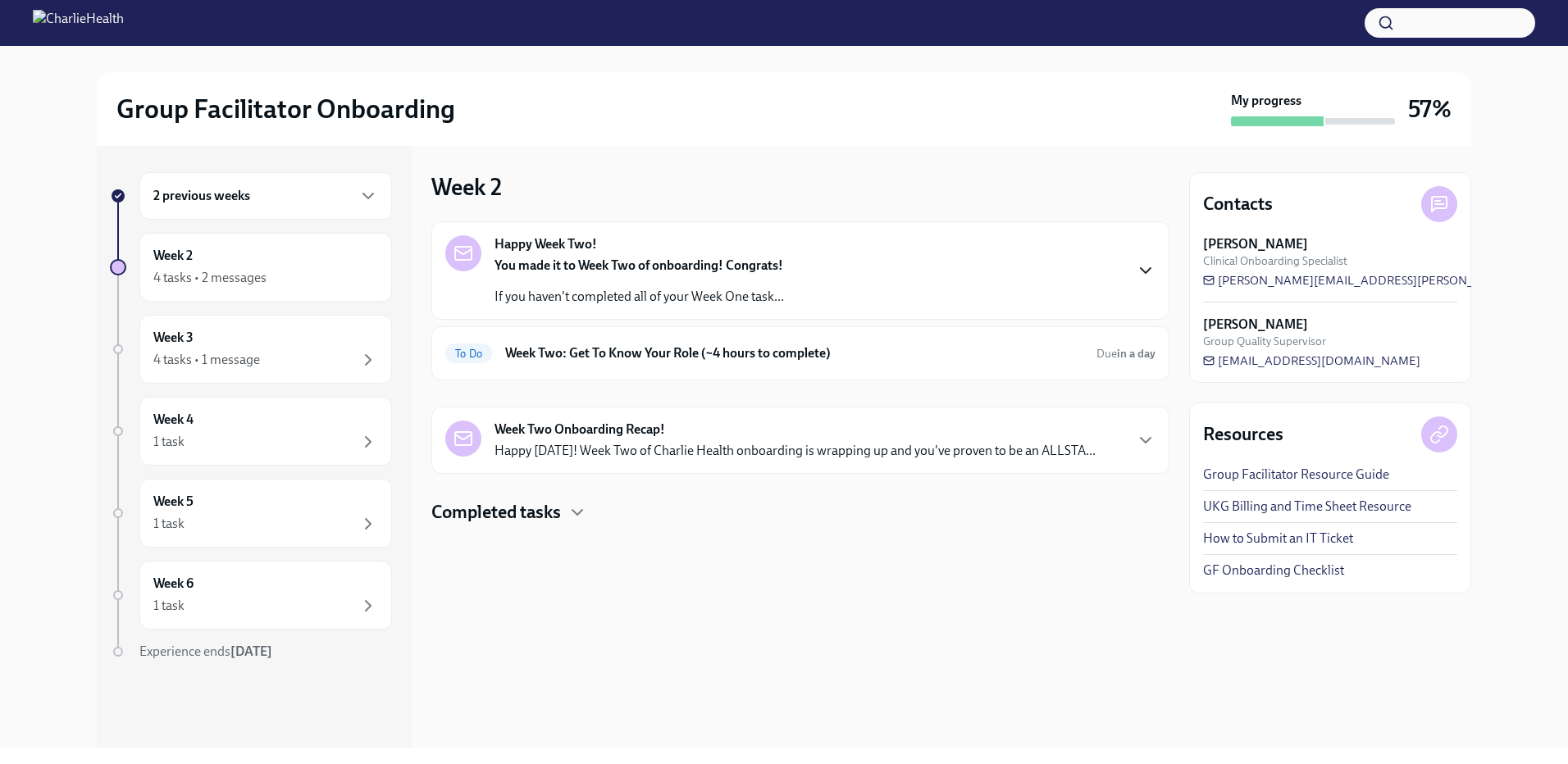
click at [1150, 269] on icon "button" at bounding box center [1146, 271] width 10 height 5
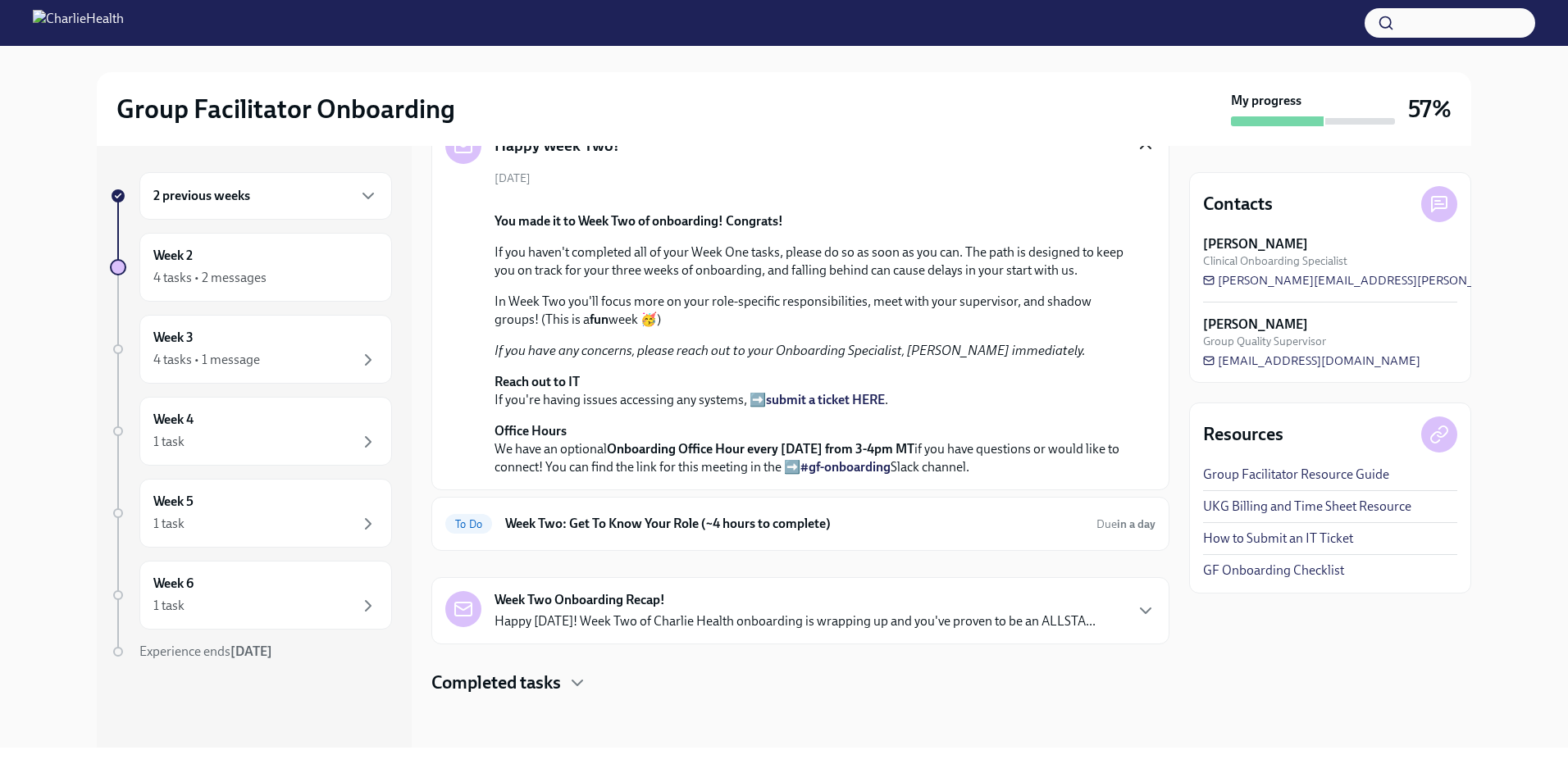
scroll to position [389, 0]
click at [877, 531] on h6 "Week Two: Get To Know Your Role (~4 hours to complete)" at bounding box center [794, 524] width 578 height 18
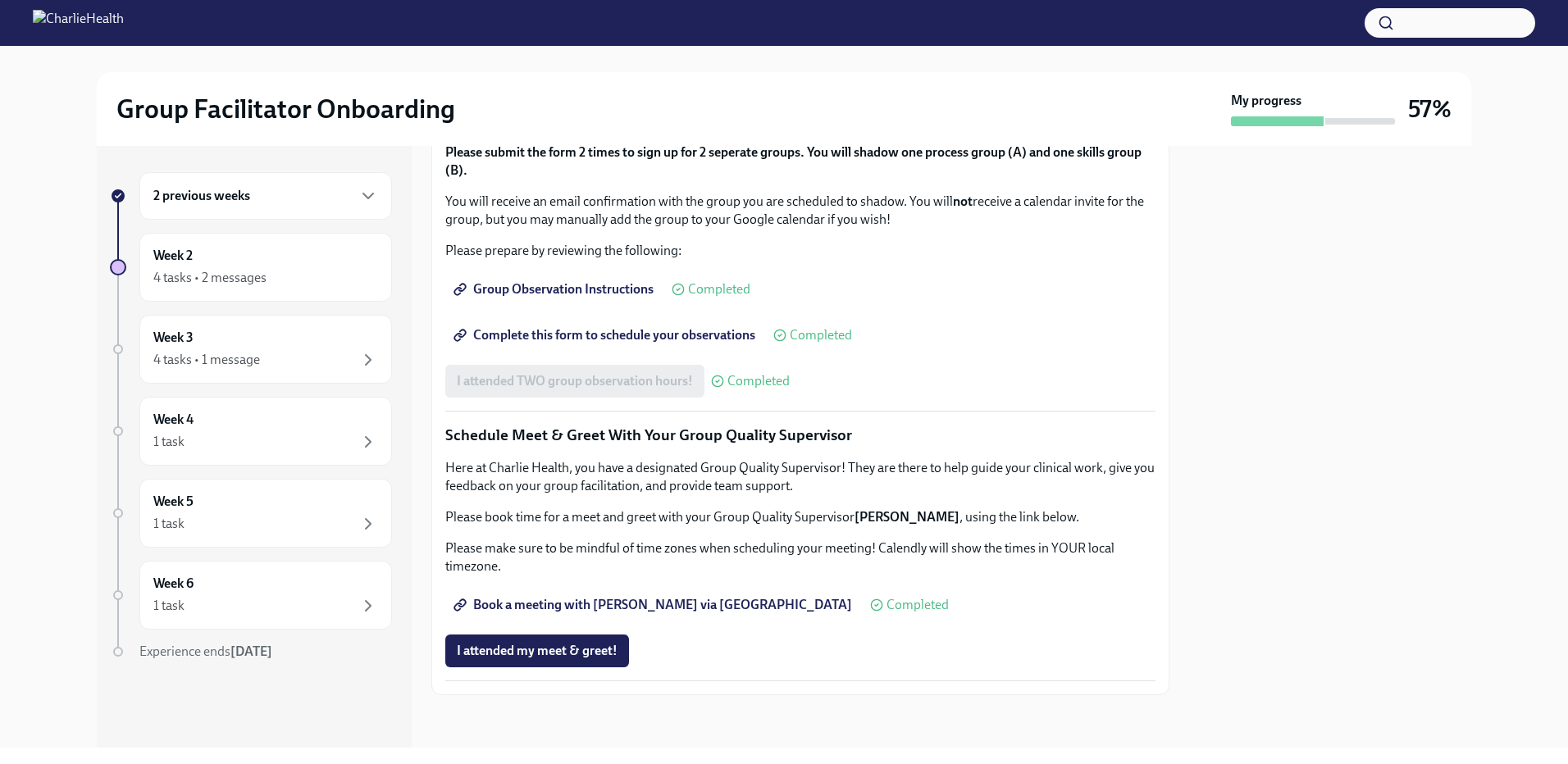
scroll to position [1168, 0]
click at [227, 278] on div "4 tasks • 2 messages" at bounding box center [210, 278] width 113 height 18
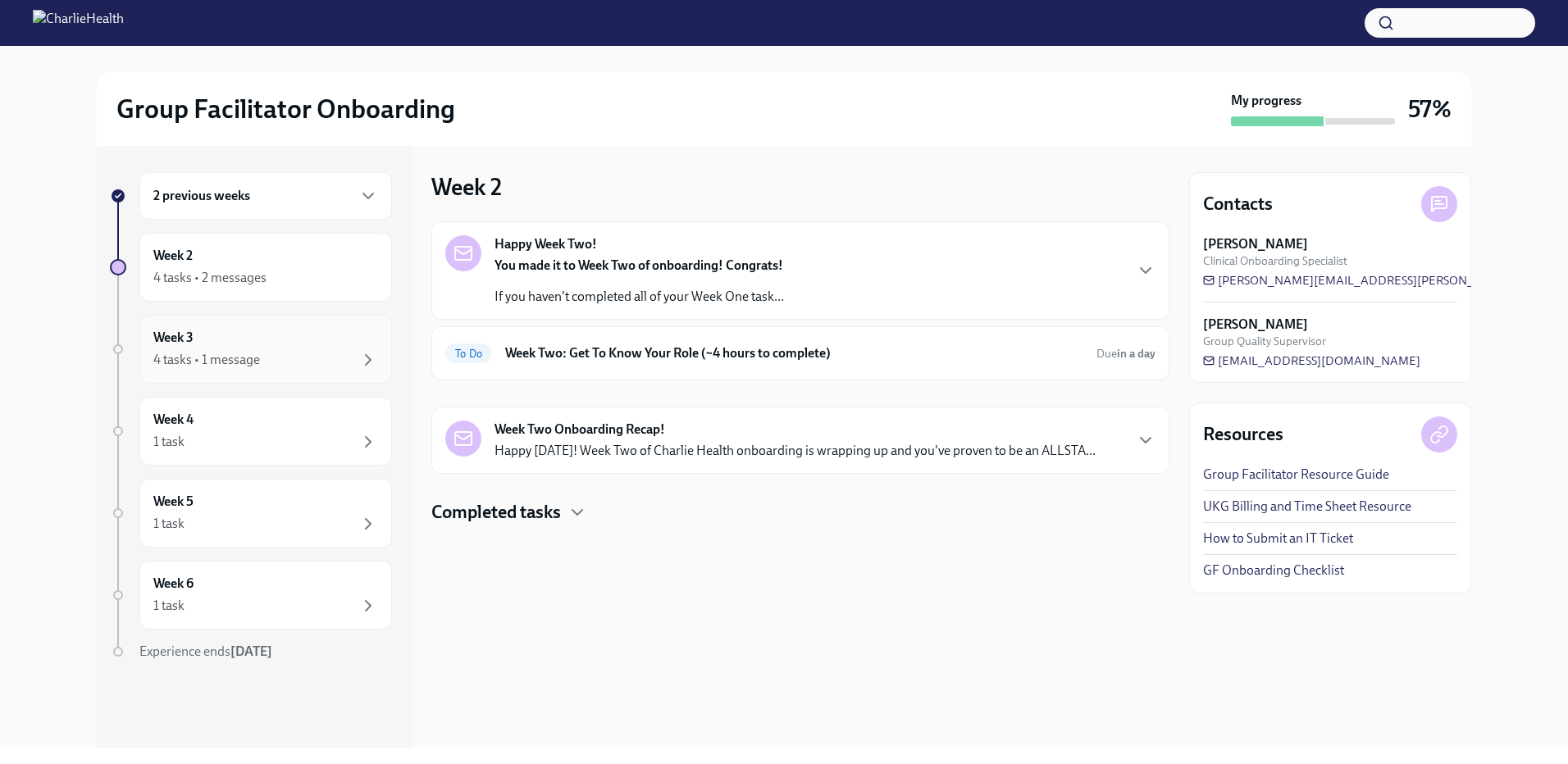
click at [238, 339] on div "Week 3 4 tasks • 1 message" at bounding box center [266, 349] width 224 height 41
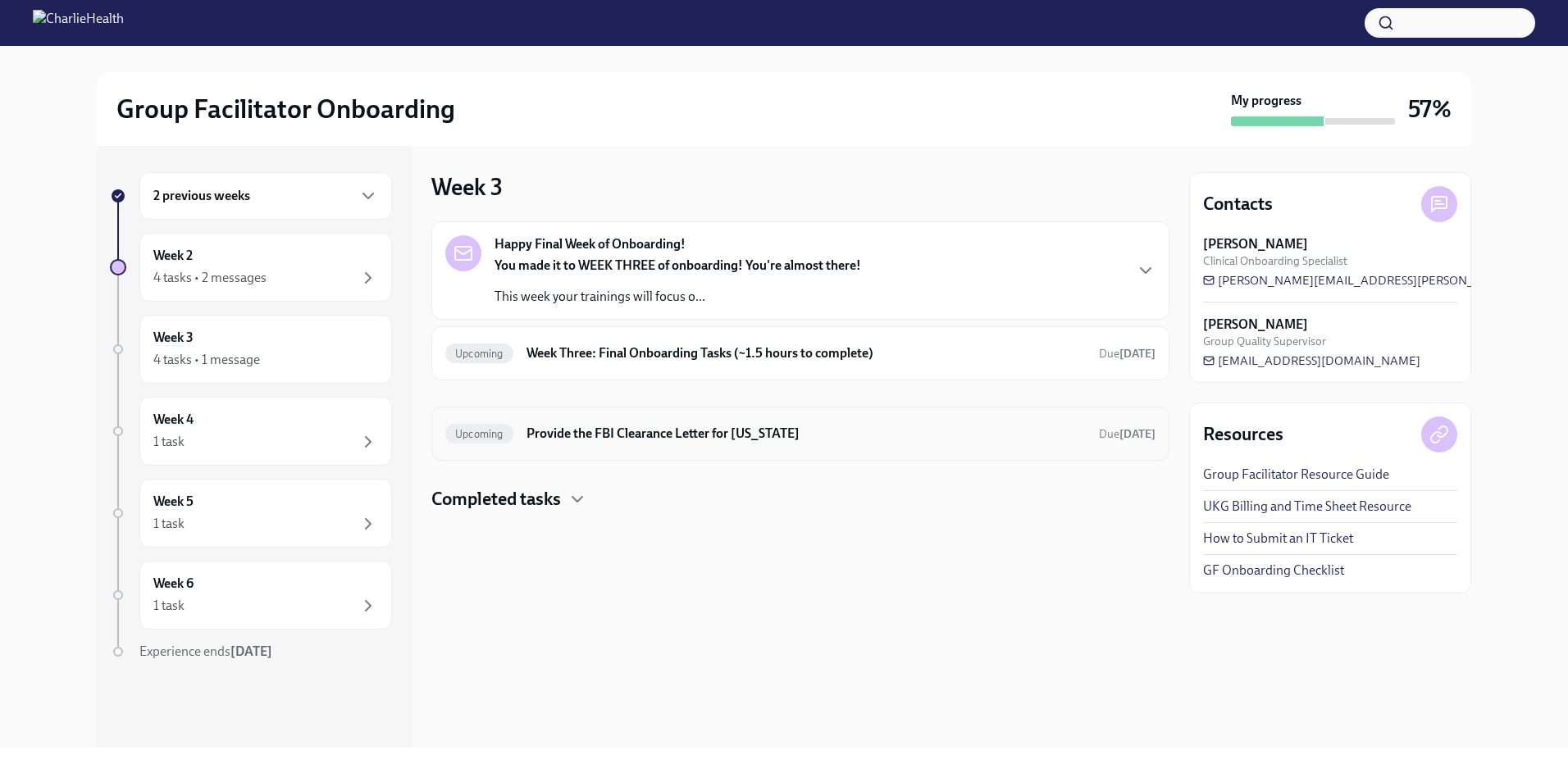
click at [658, 417] on div "Upcoming Provide the FBI Clearance Letter for [US_STATE] Due [DATE]" at bounding box center [800, 433] width 738 height 54
click at [792, 429] on h6 "Provide the FBI Clearance Letter for Pennsylvania" at bounding box center [806, 433] width 559 height 18
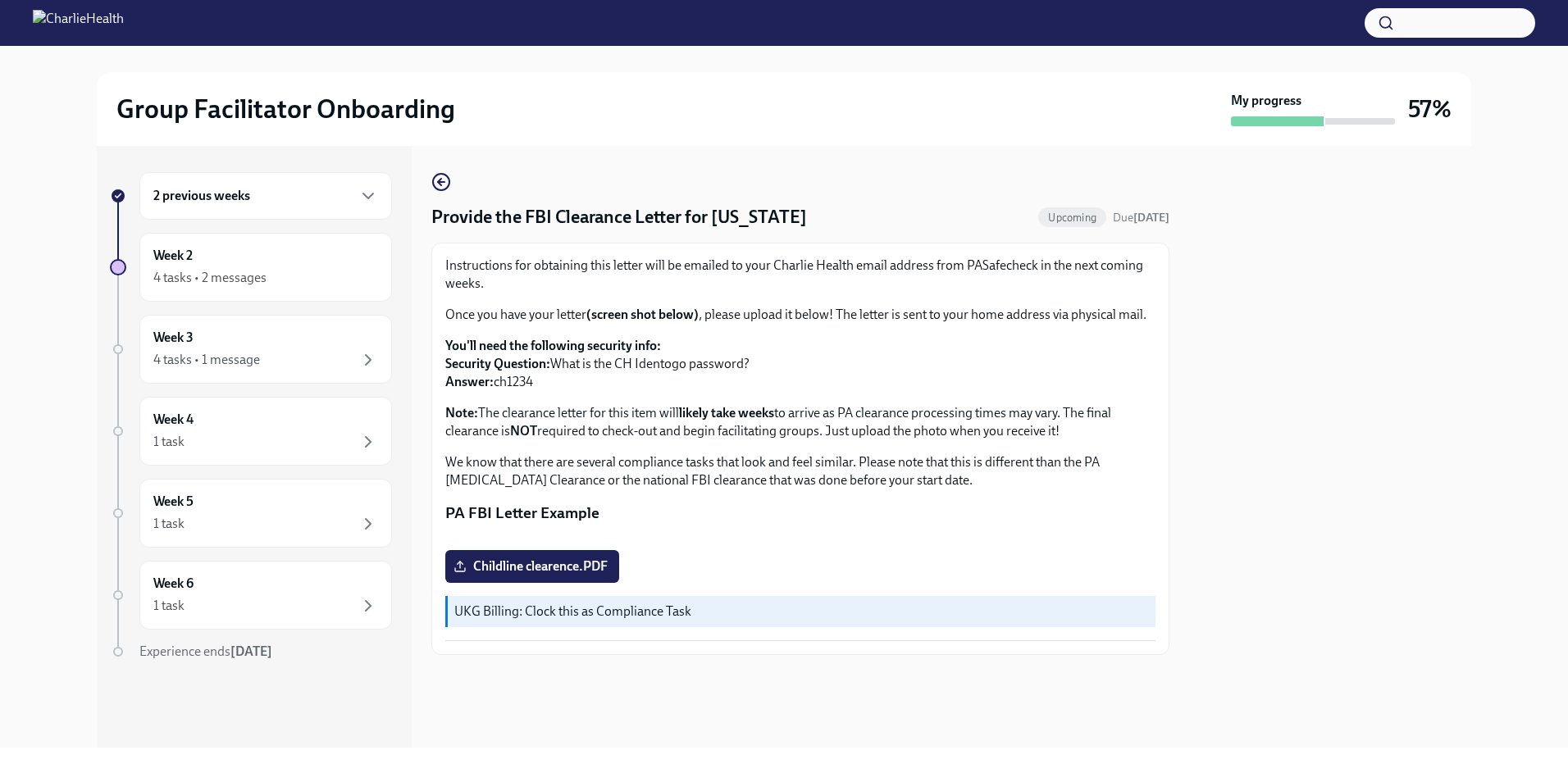
scroll to position [211, 0]
click at [233, 610] on div "1 task" at bounding box center [266, 605] width 224 height 20
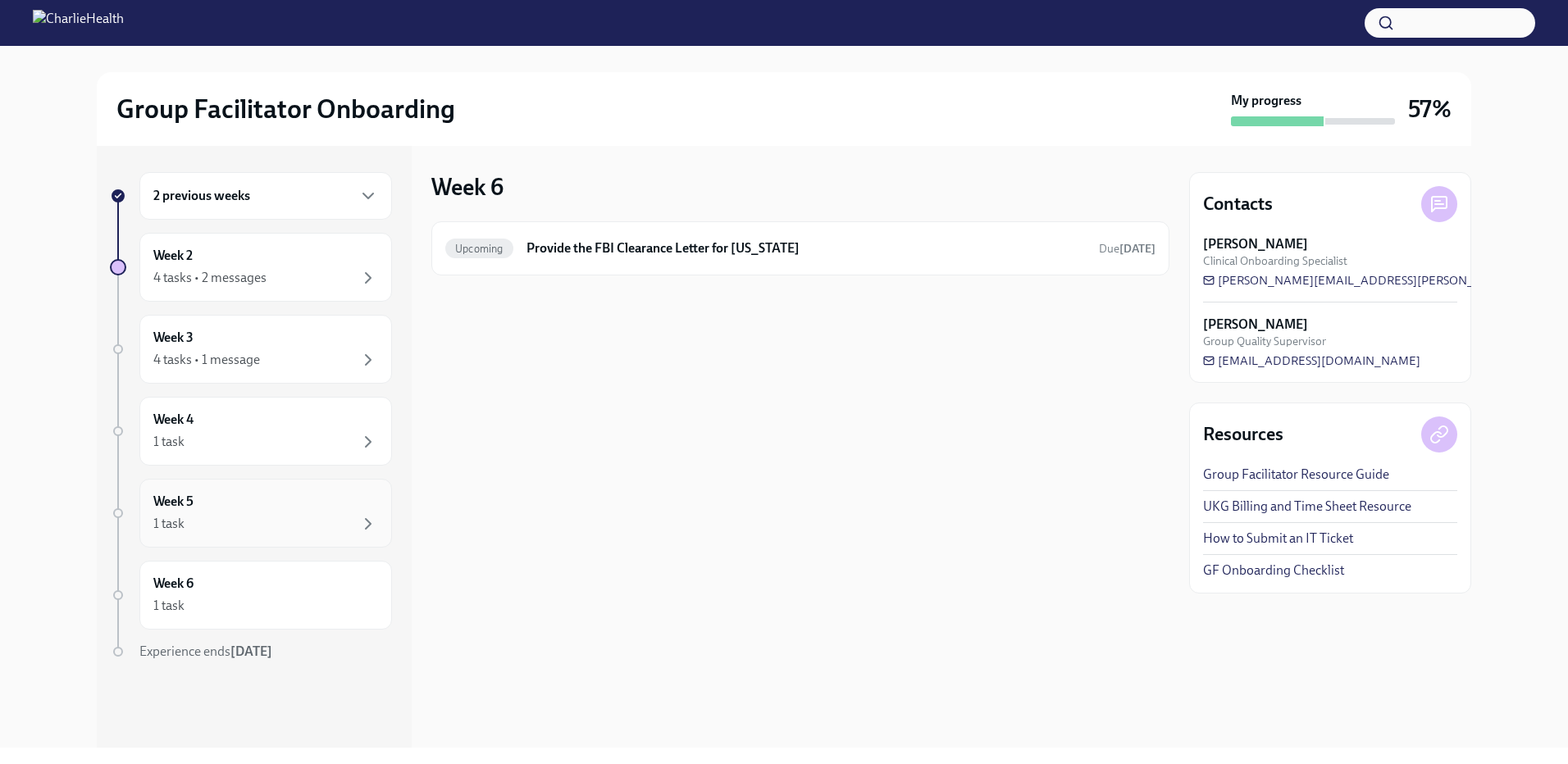
click at [255, 512] on div "Week 5 1 task" at bounding box center [266, 512] width 224 height 41
click at [245, 340] on div "Week 3 4 tasks • 1 message" at bounding box center [266, 349] width 224 height 41
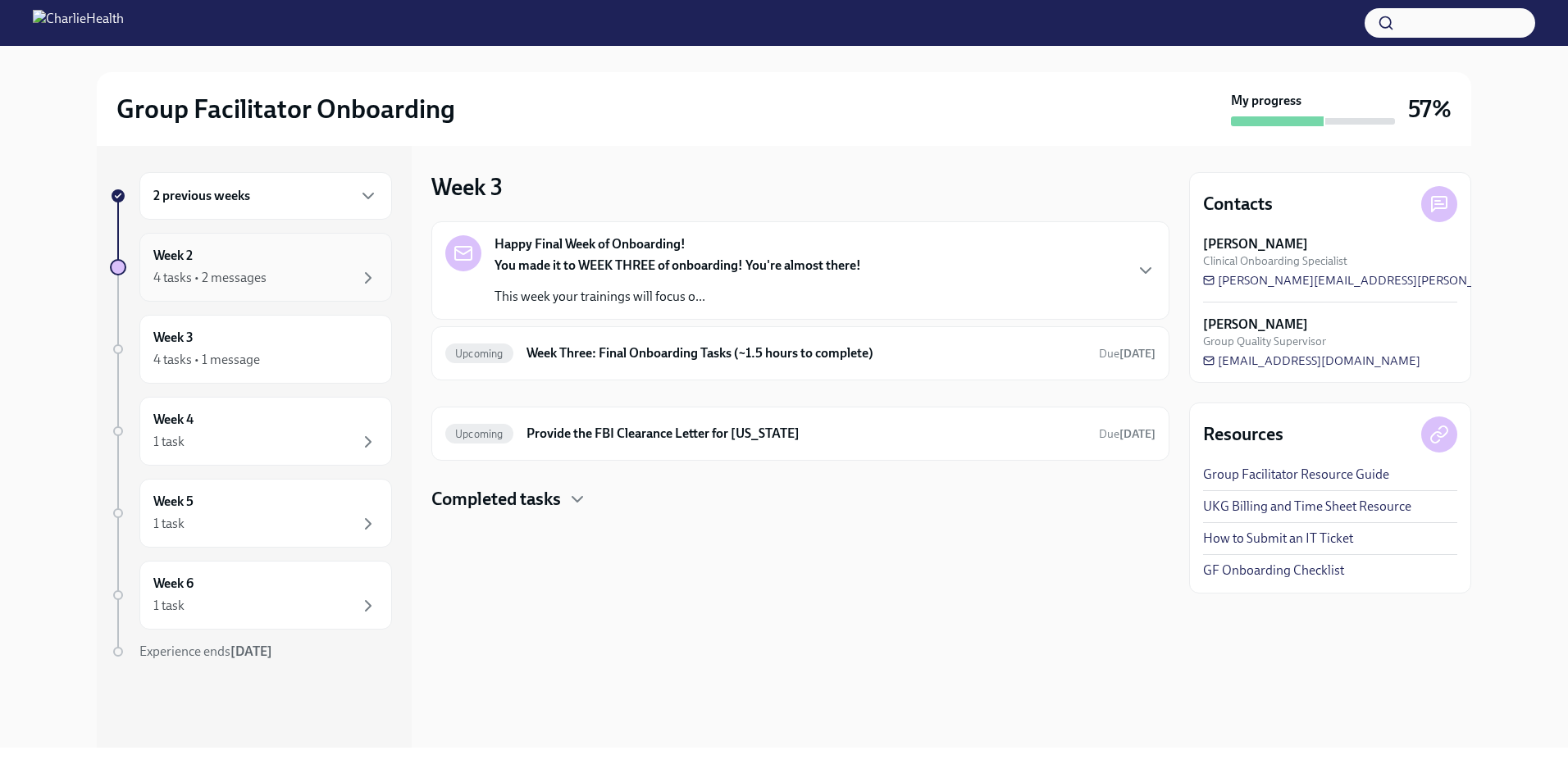
click at [247, 238] on div "Week 2 4 tasks • 2 messages" at bounding box center [266, 267] width 253 height 69
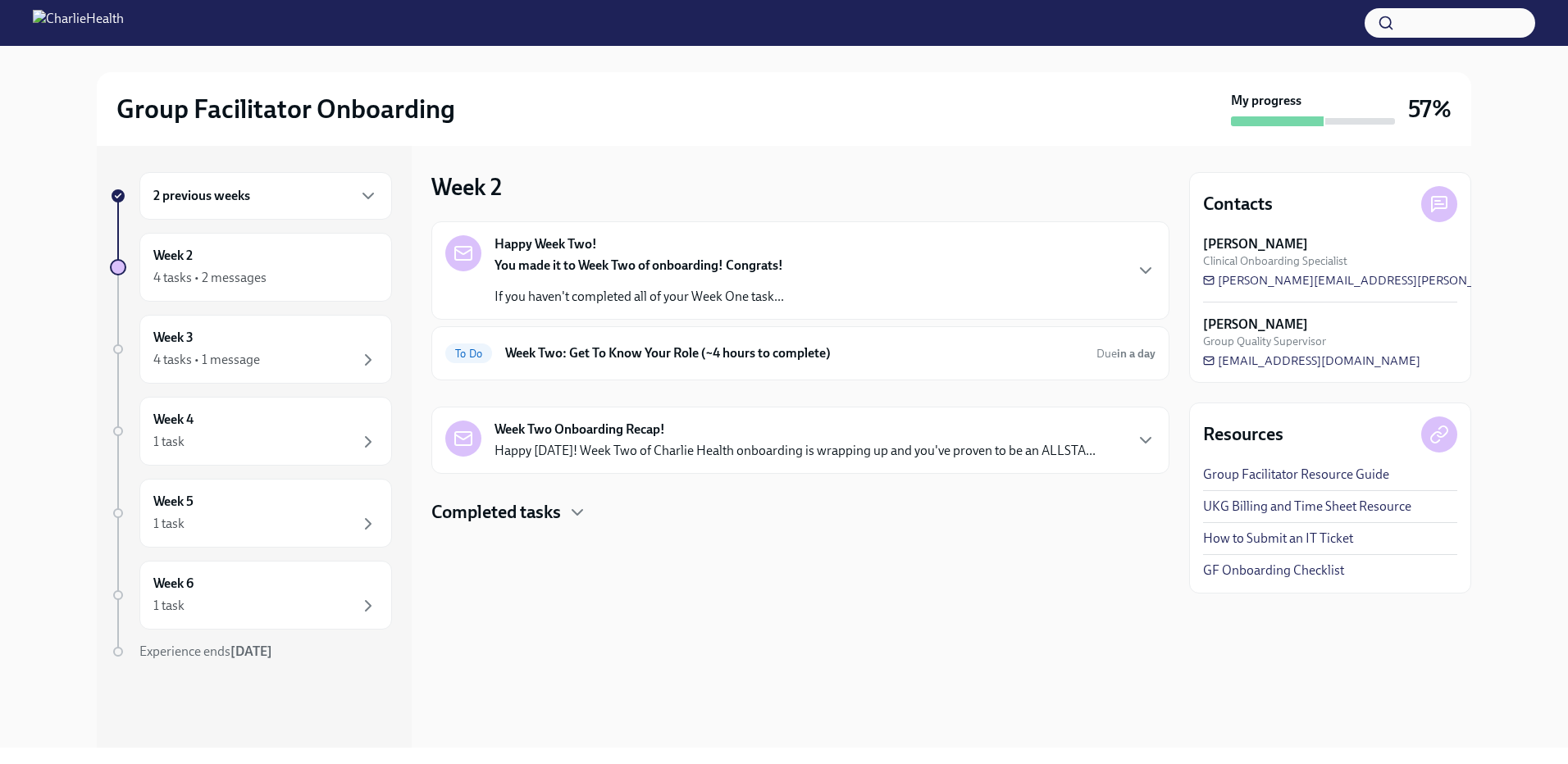
click at [257, 205] on div "2 previous weeks" at bounding box center [266, 196] width 224 height 20
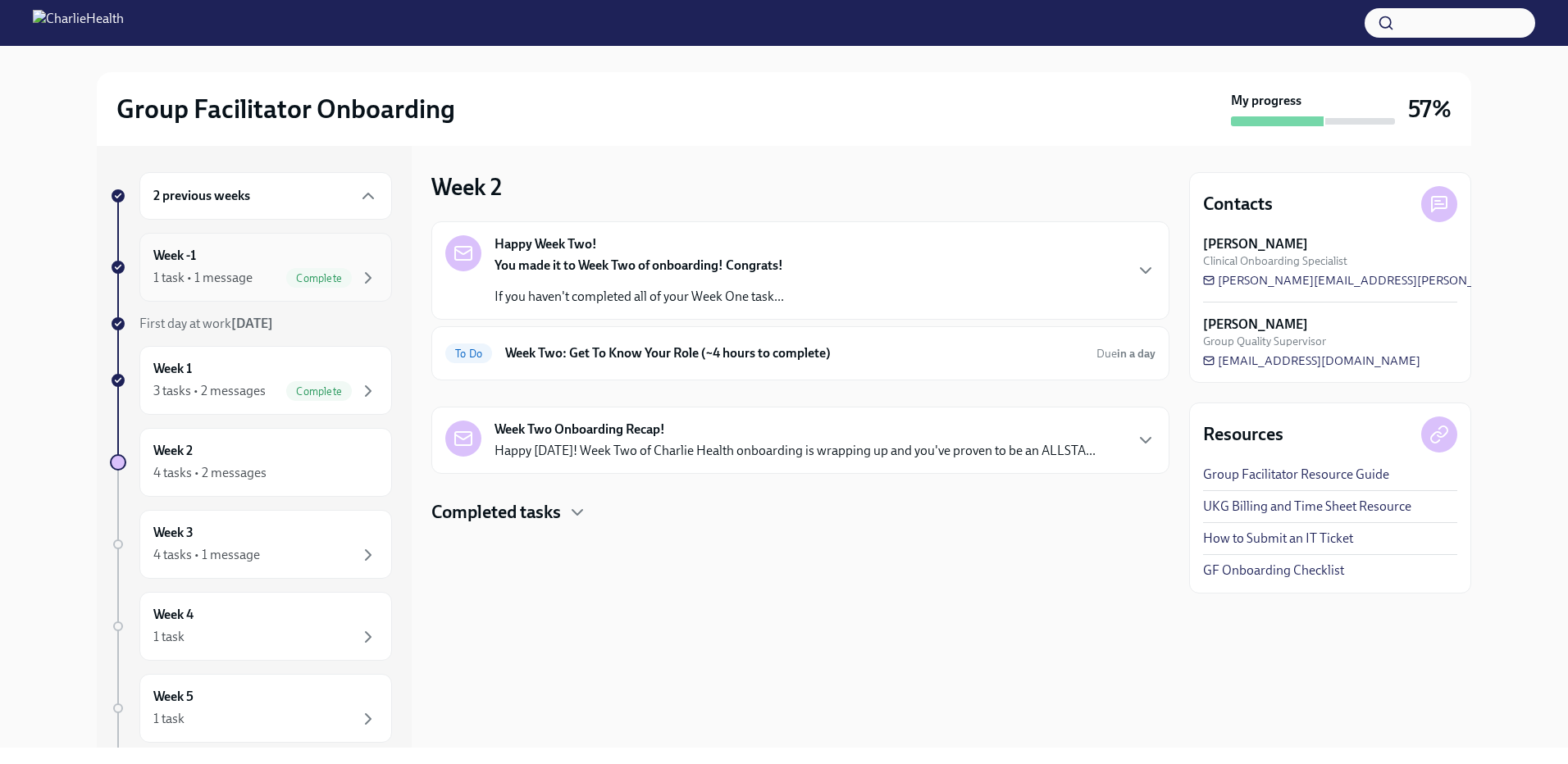
click at [230, 270] on div "1 task • 1 message" at bounding box center [203, 278] width 99 height 18
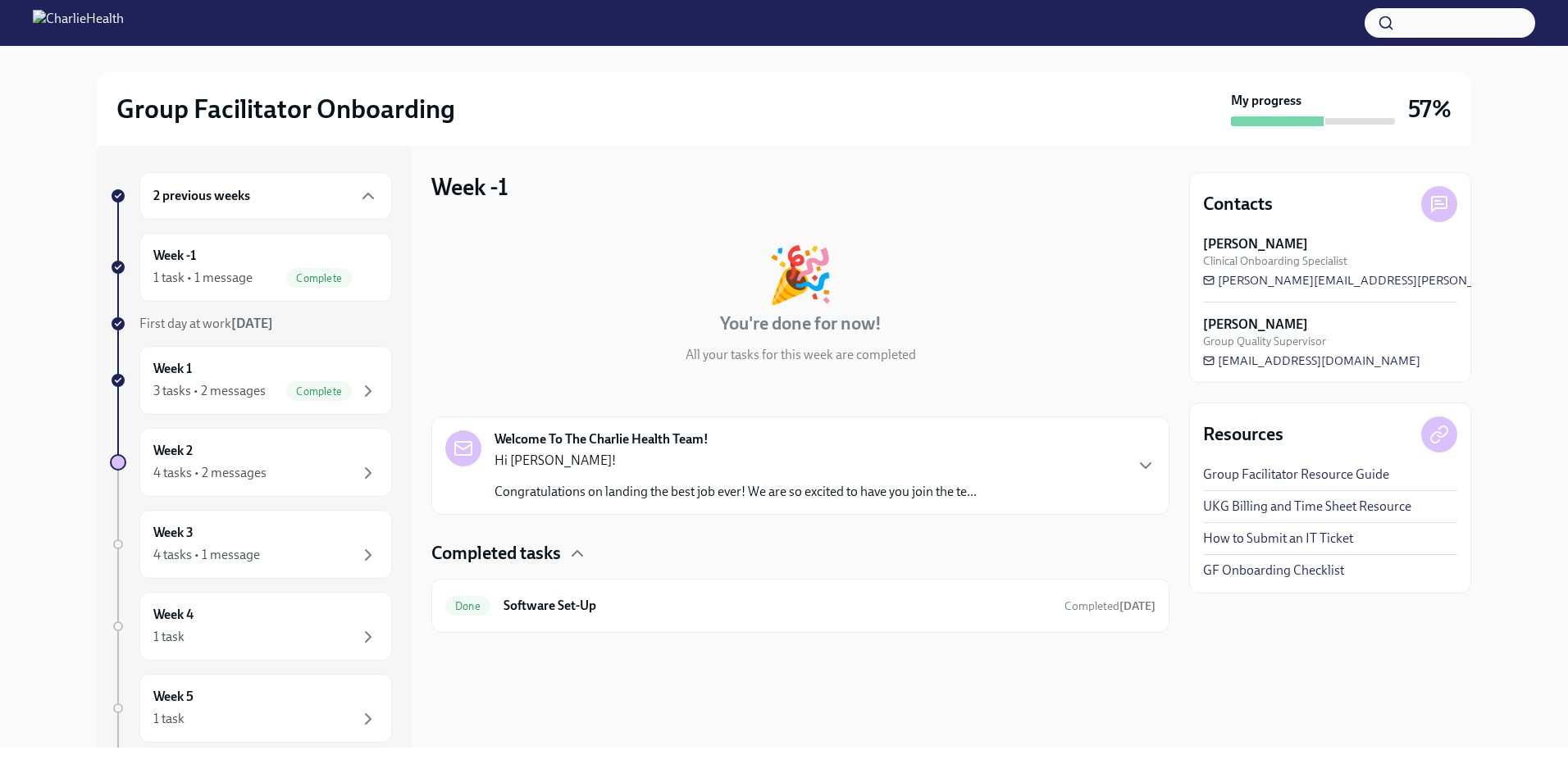
click at [700, 478] on div "Hi Lindsey! Congratulations on landing the best job ever! We are so excited to …" at bounding box center [735, 476] width 482 height 49
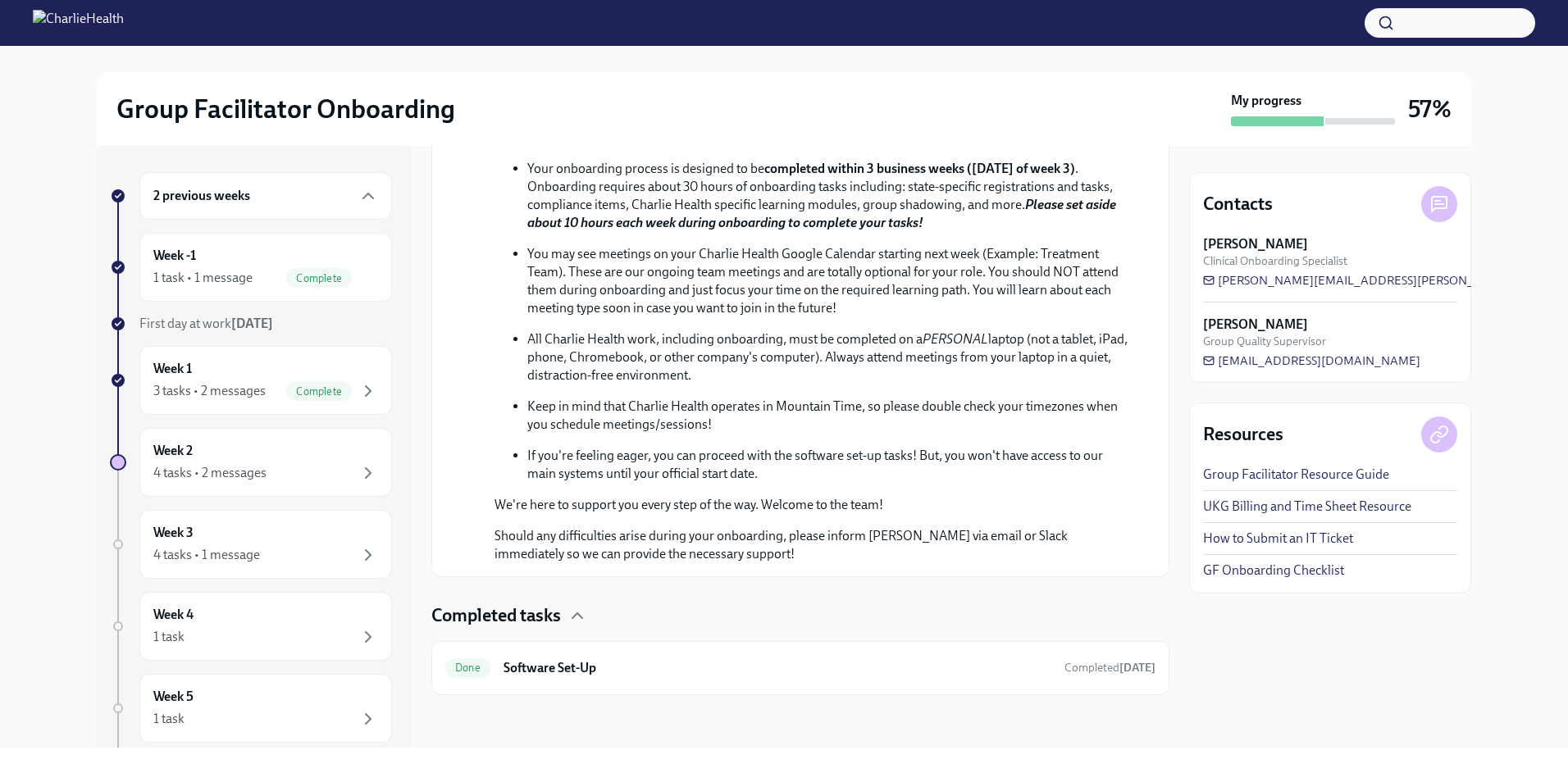
scroll to position [723, 0]
click at [671, 681] on div "Done Software Set-Up Completed 14 days ago" at bounding box center [800, 668] width 738 height 54
click at [1064, 670] on span "Completed 14 days ago" at bounding box center [1110, 667] width 91 height 14
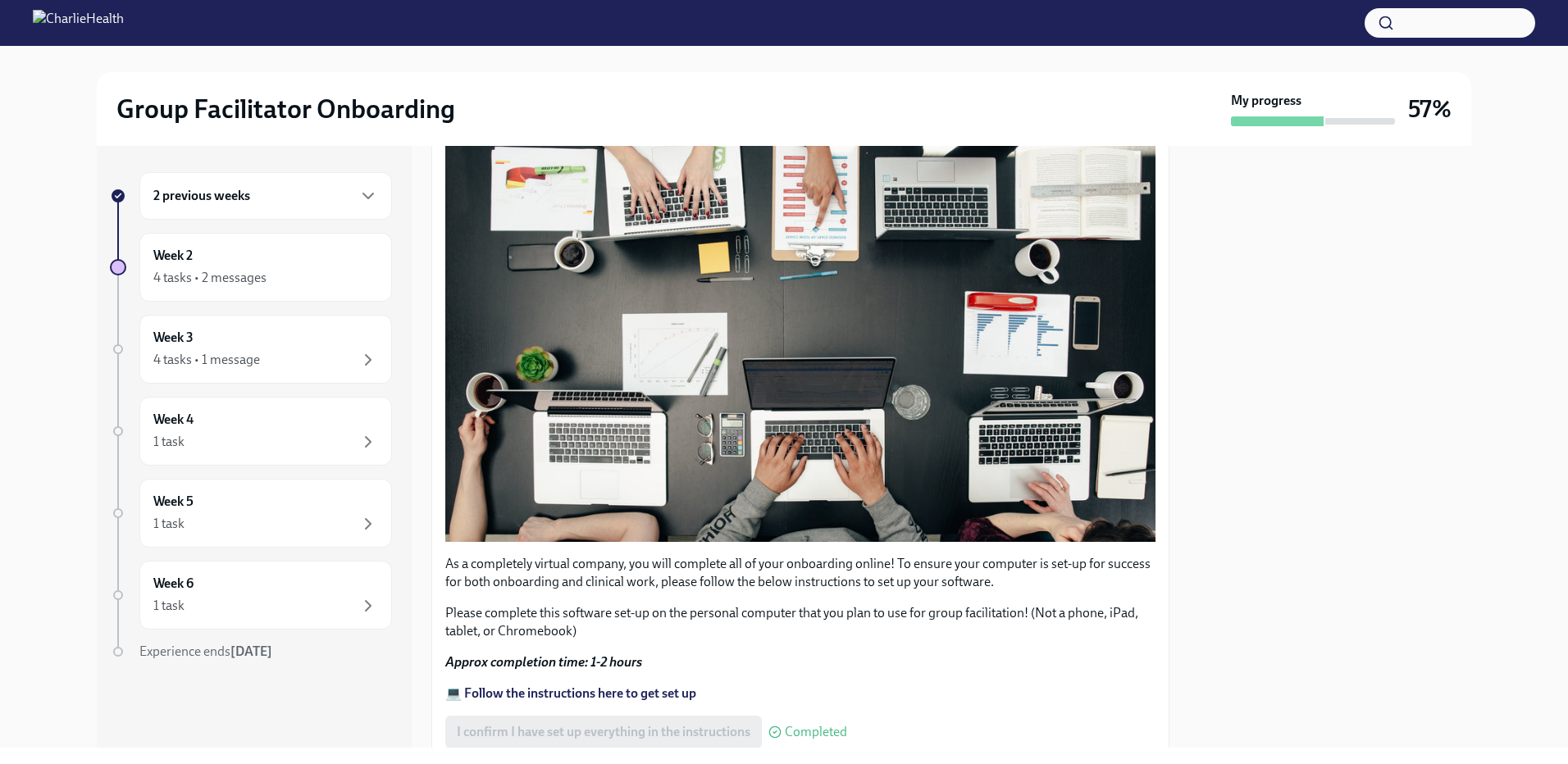
scroll to position [448, 0]
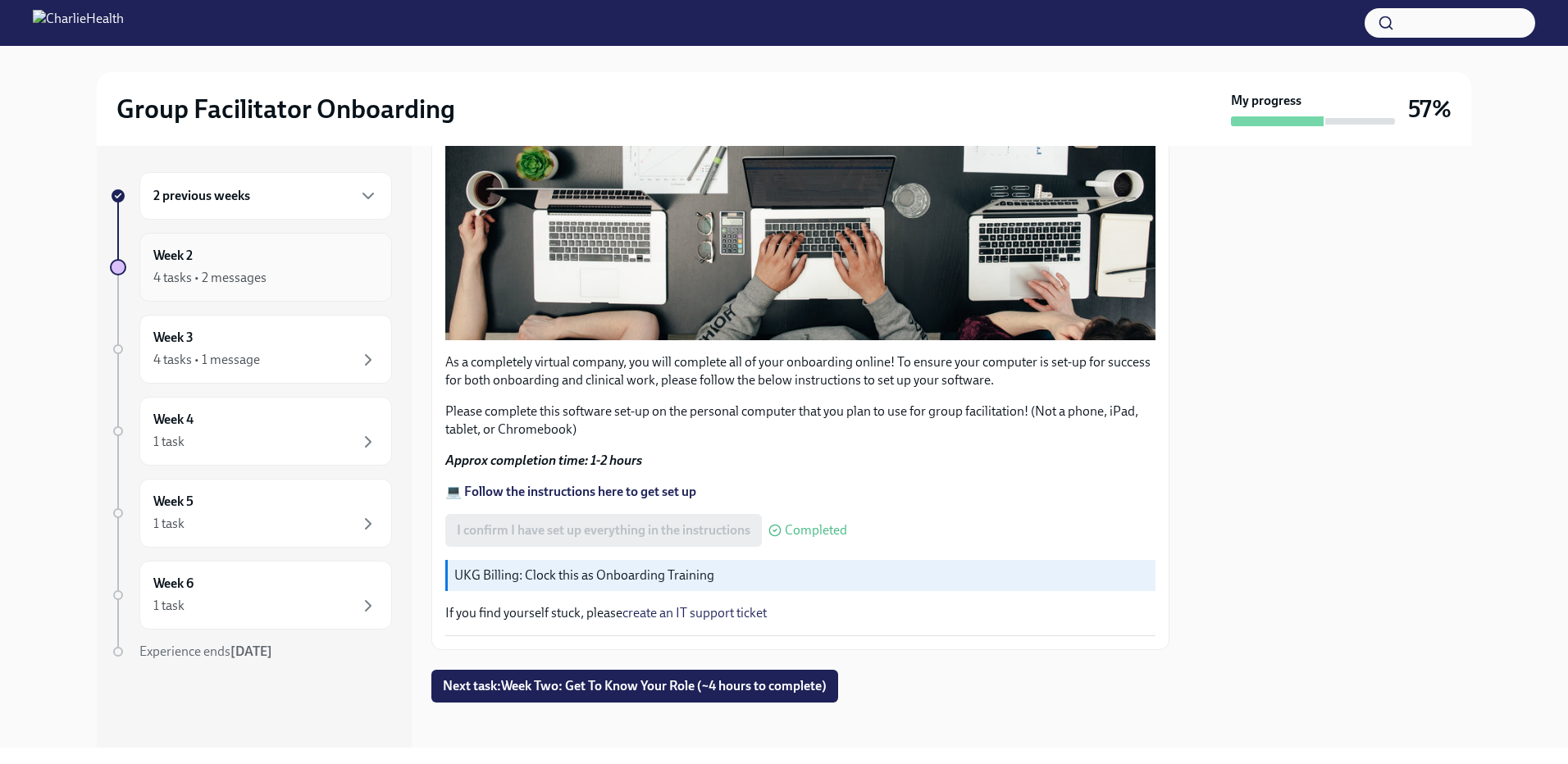
click at [243, 282] on div "4 tasks • 2 messages" at bounding box center [210, 278] width 113 height 18
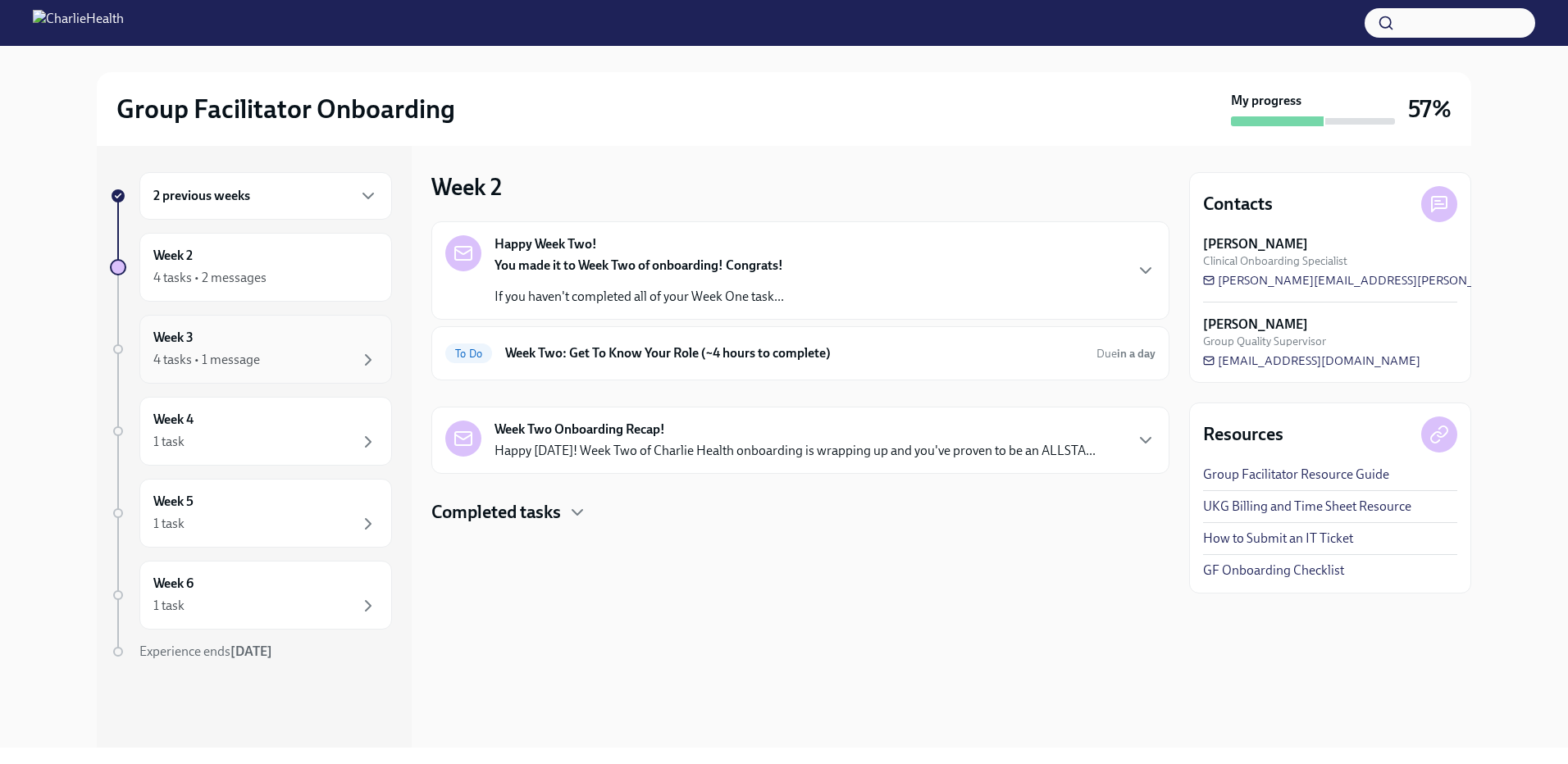
click at [229, 361] on div "4 tasks • 1 message" at bounding box center [207, 360] width 106 height 18
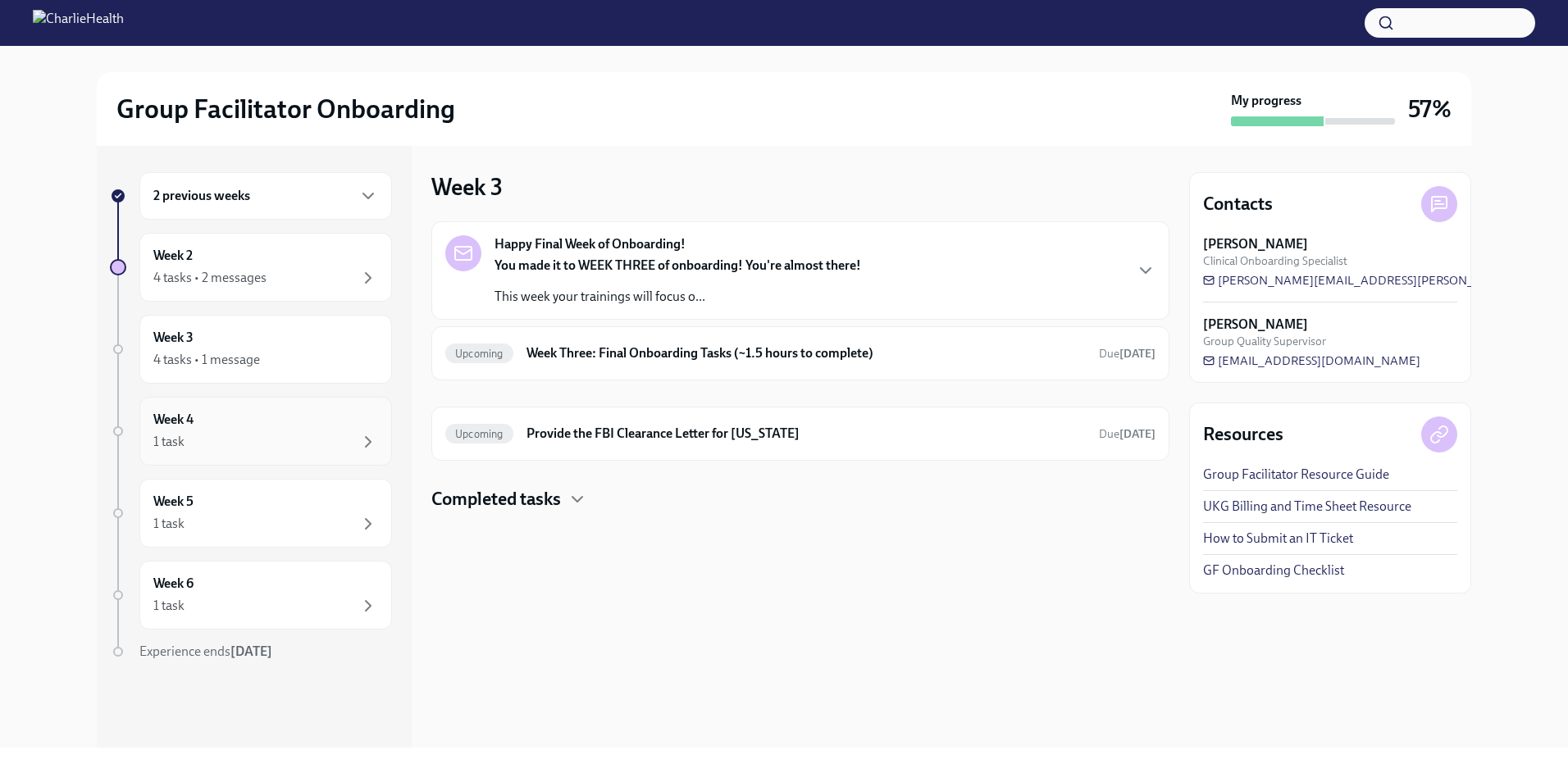
click at [229, 439] on div "1 task" at bounding box center [266, 442] width 224 height 20
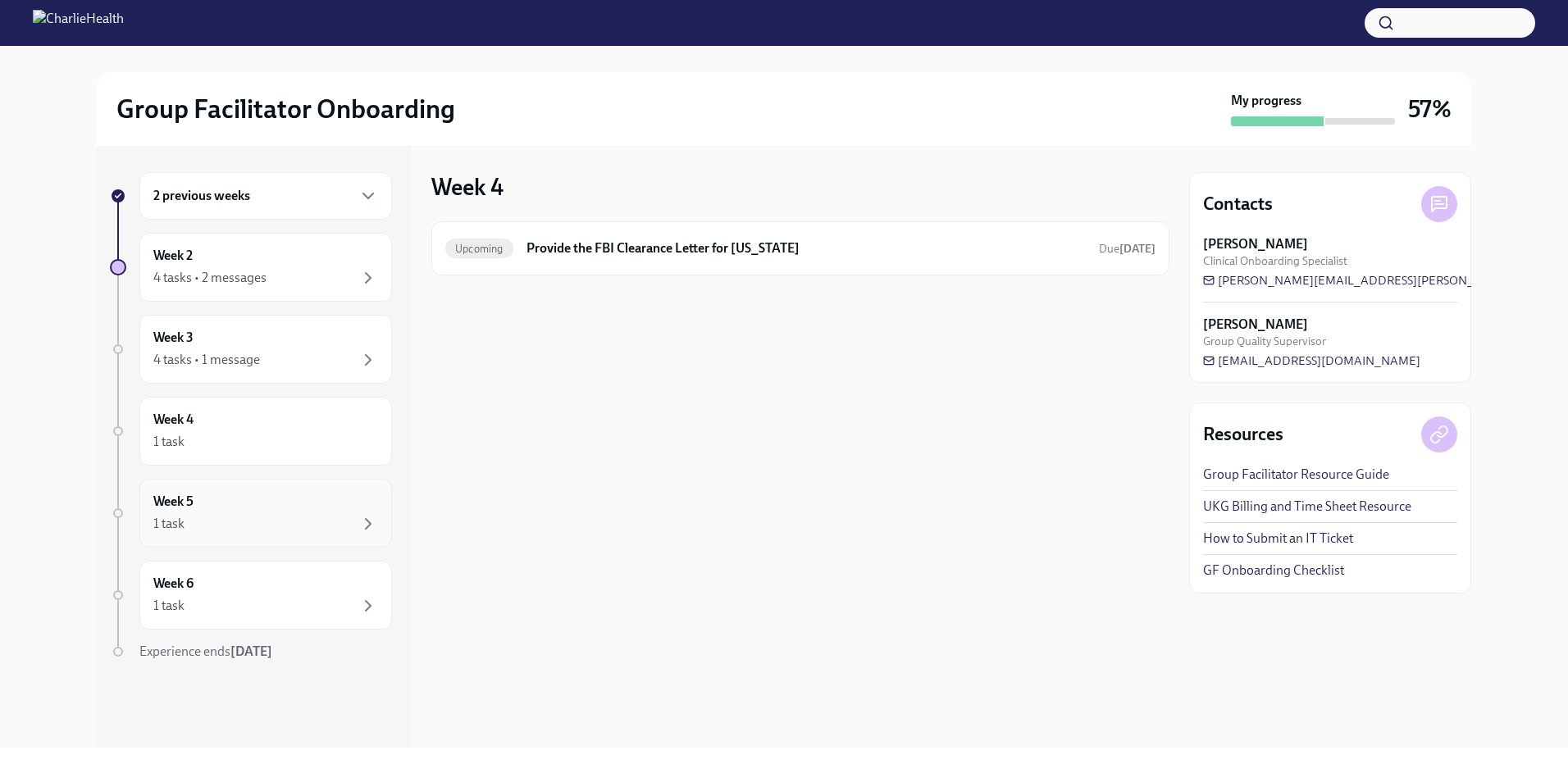
click at [232, 538] on div "Week 5 1 task" at bounding box center [266, 512] width 253 height 69
click at [243, 594] on div "Week 6 1 task" at bounding box center [266, 595] width 224 height 41
click at [236, 184] on div "2 previous weeks" at bounding box center [266, 195] width 253 height 47
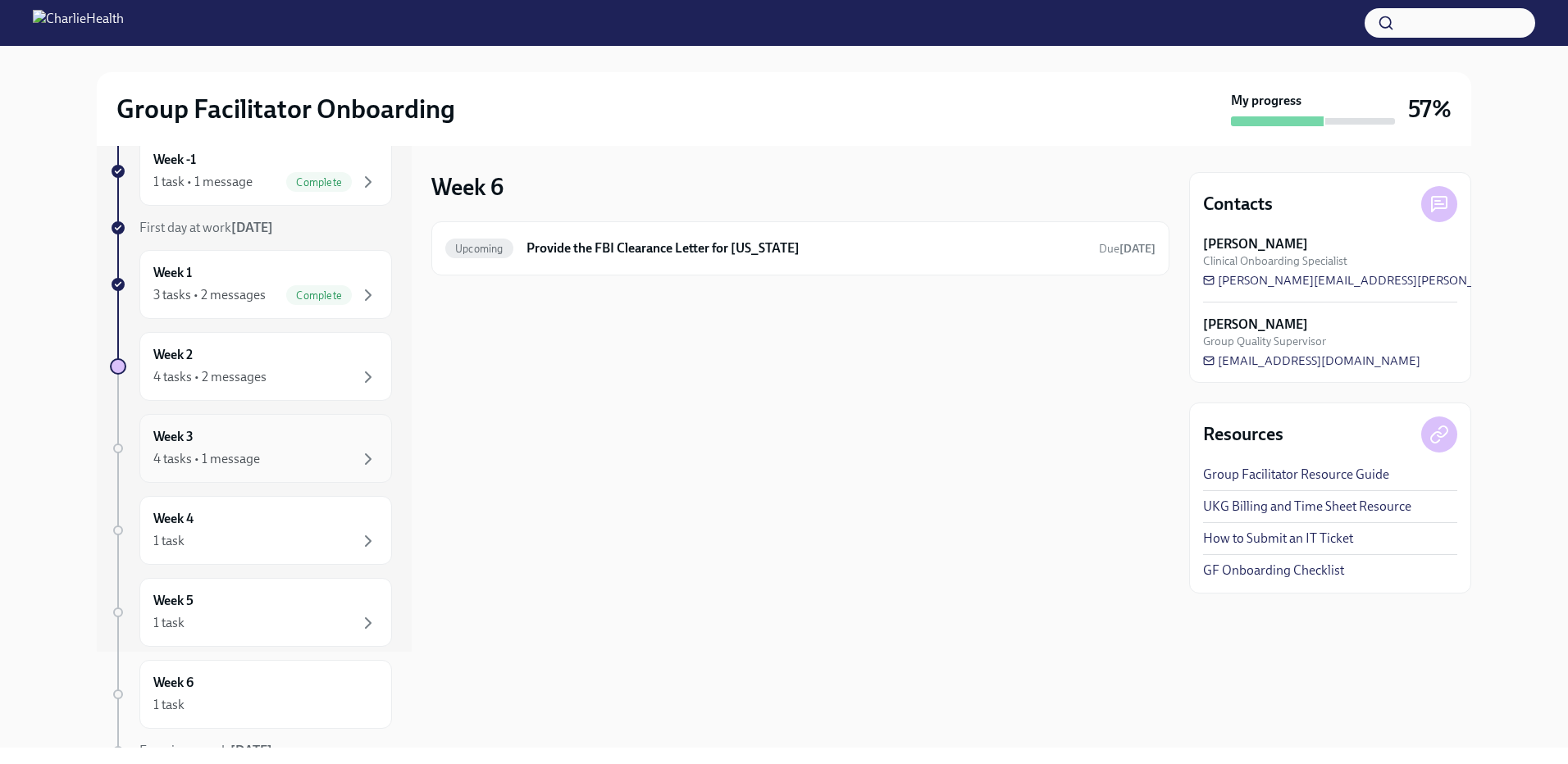
scroll to position [174, 0]
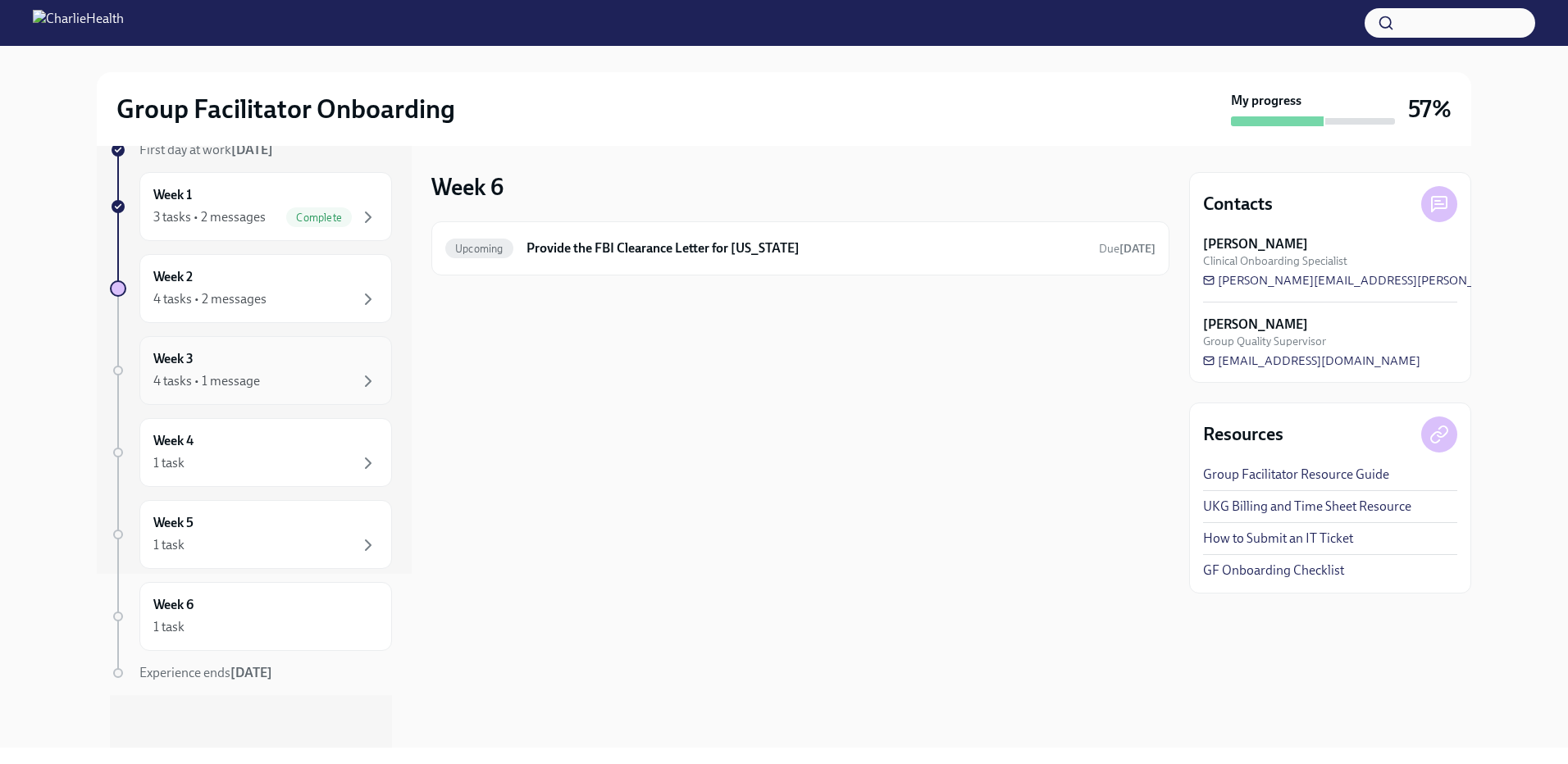
click at [254, 360] on div "Week 3 4 tasks • 1 message" at bounding box center [266, 370] width 224 height 41
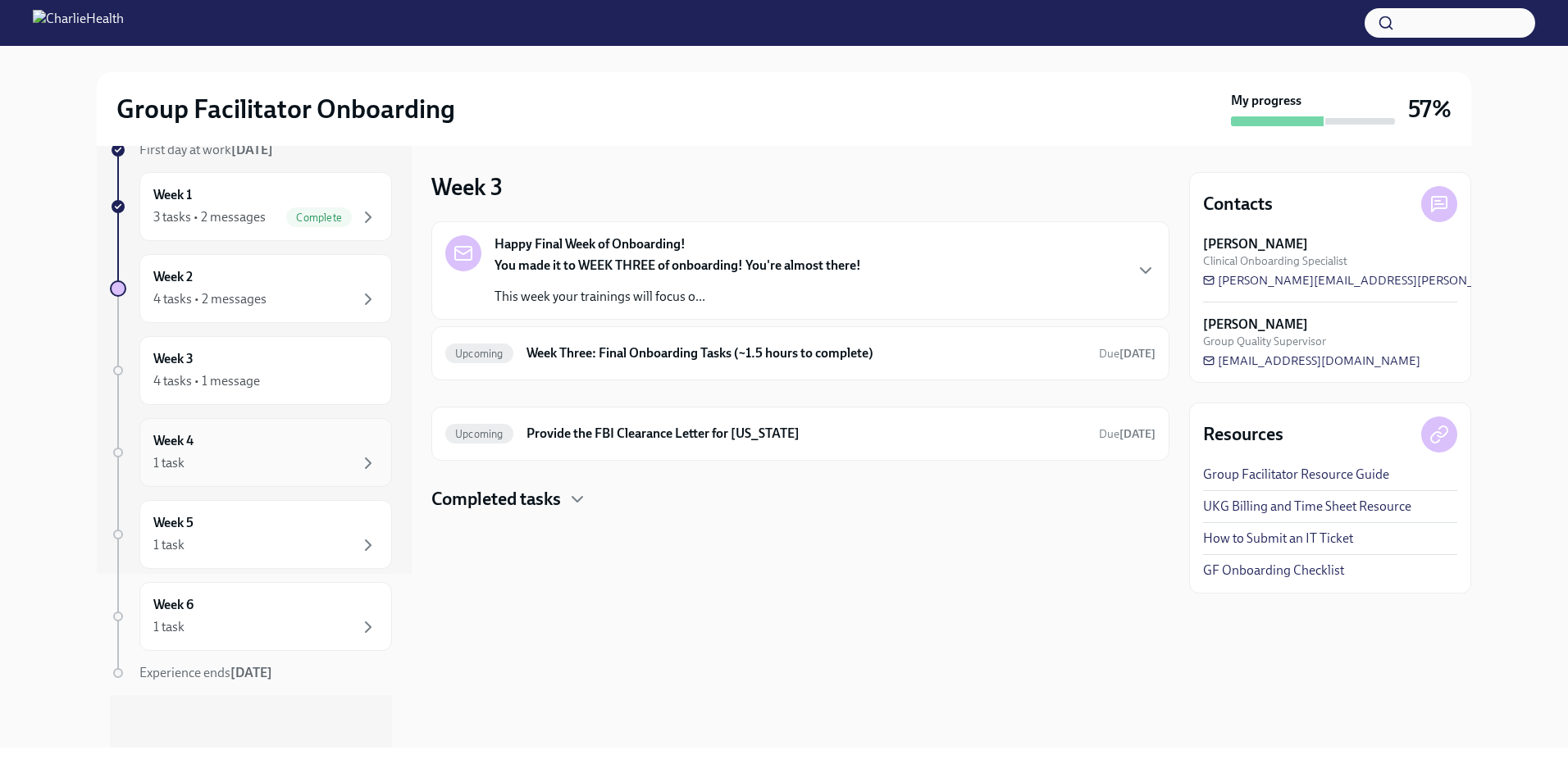
click at [270, 463] on div "1 task" at bounding box center [266, 463] width 224 height 20
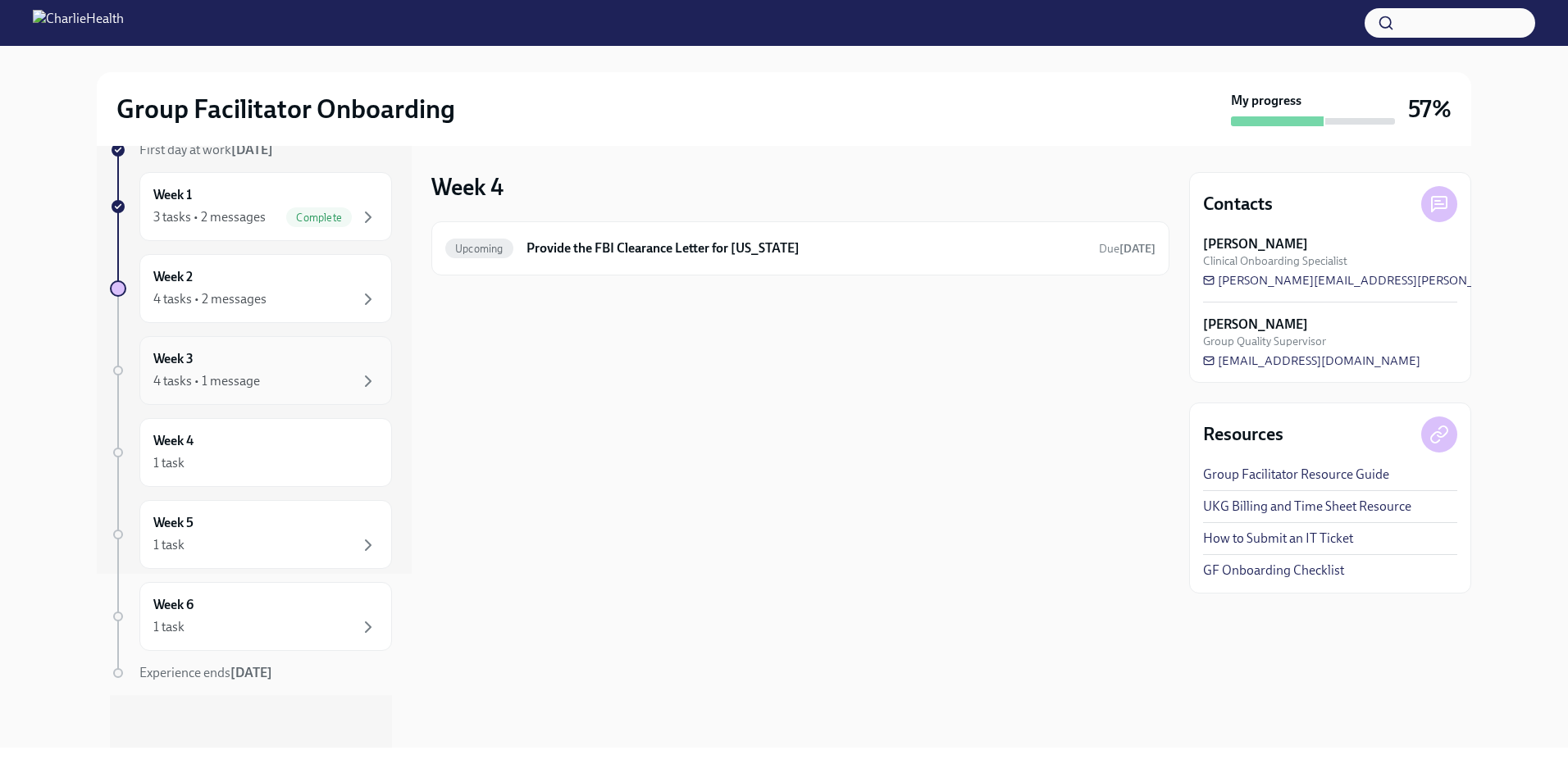
click at [282, 361] on div "Week 3 4 tasks • 1 message" at bounding box center [266, 370] width 224 height 41
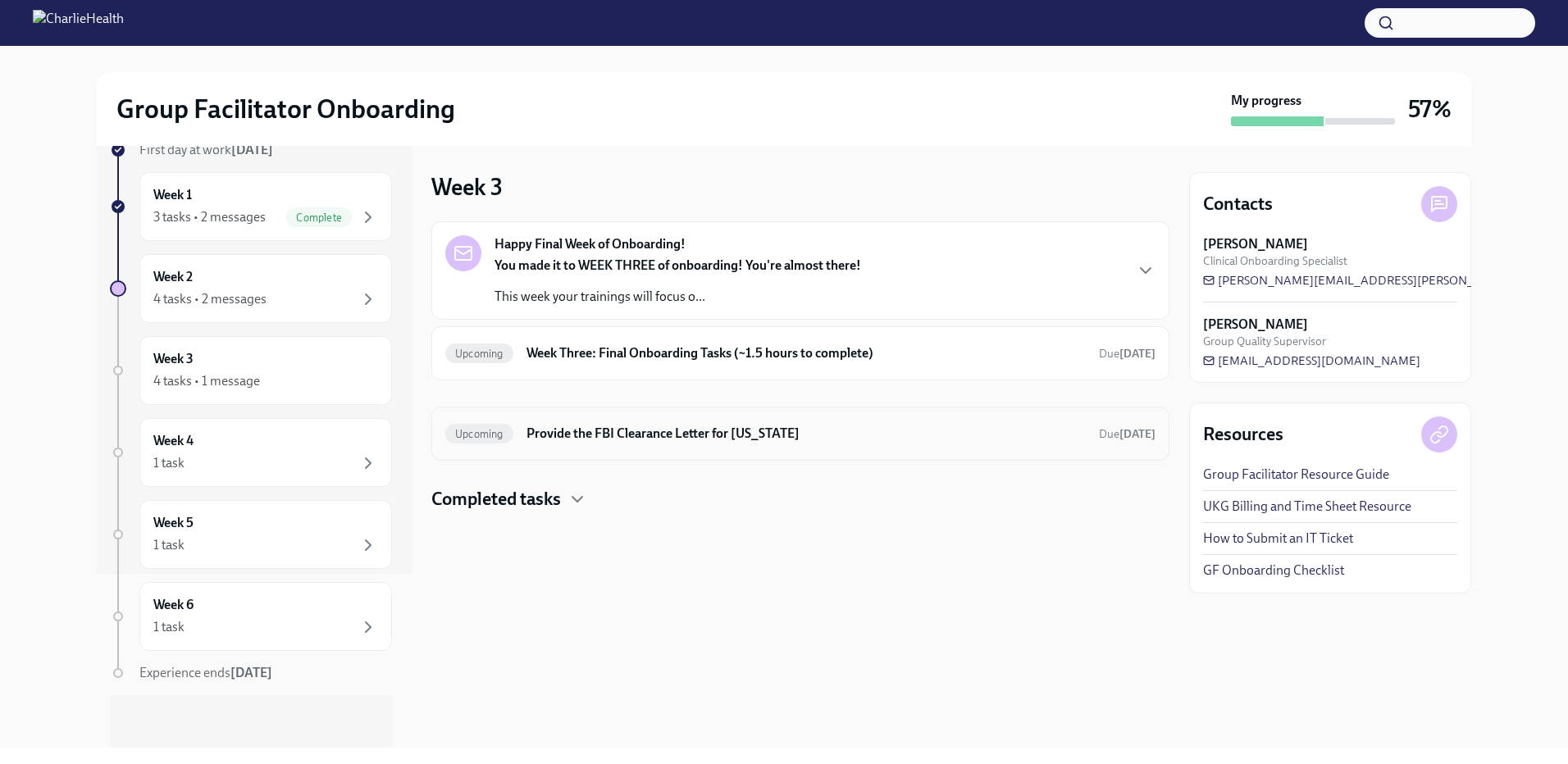
click at [636, 428] on h6 "Provide the FBI Clearance Letter for Pennsylvania" at bounding box center [806, 433] width 559 height 18
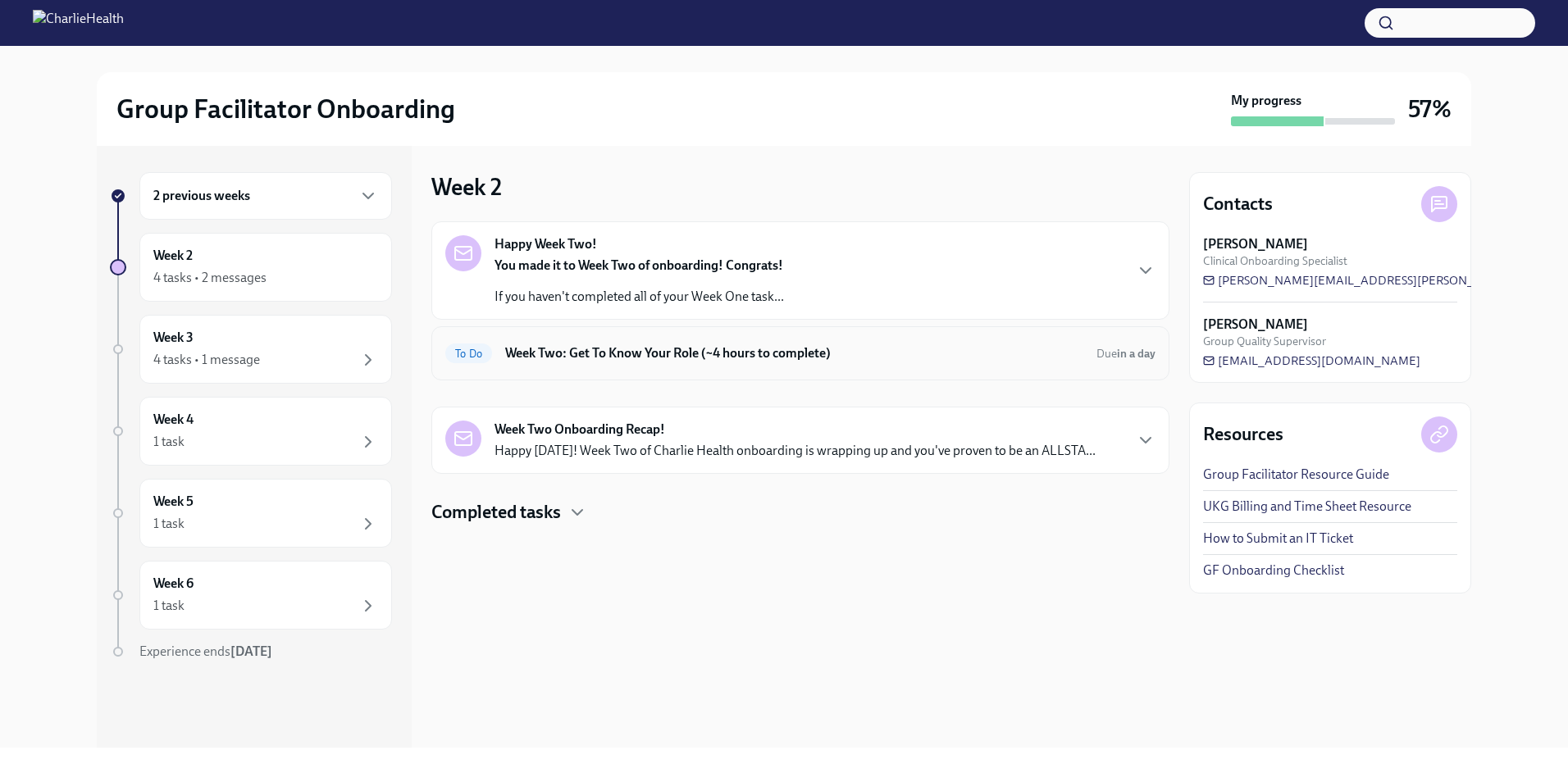
click at [617, 349] on h6 "Week Two: Get To Know Your Role (~4 hours to complete)" at bounding box center [794, 353] width 578 height 18
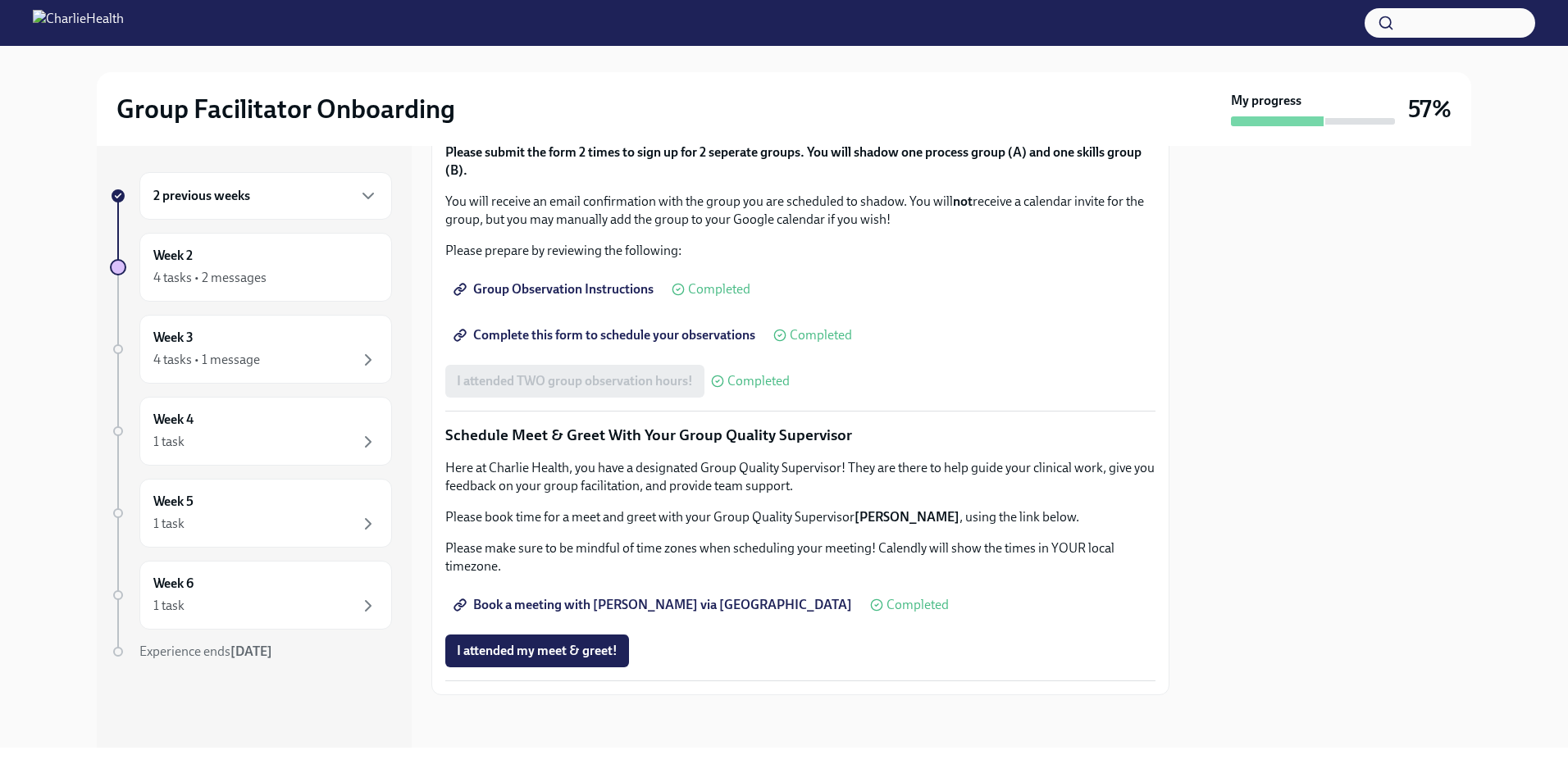
scroll to position [1414, 0]
click at [224, 404] on div "Week 4 1 task" at bounding box center [266, 431] width 253 height 69
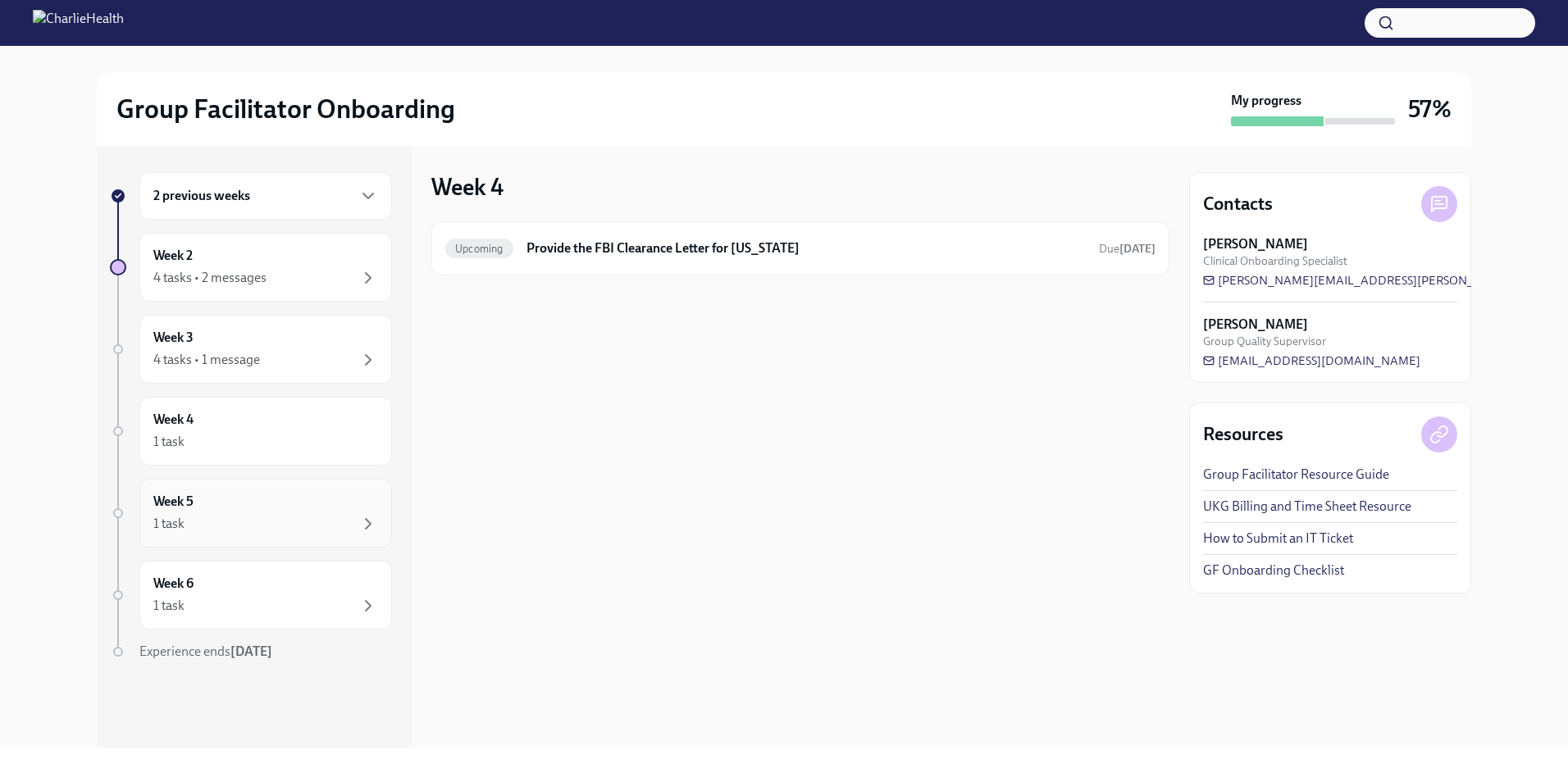
click at [310, 525] on div "1 task" at bounding box center [266, 524] width 224 height 20
click at [305, 518] on div "1 task" at bounding box center [266, 524] width 224 height 20
click at [307, 438] on div "1 task" at bounding box center [266, 442] width 224 height 20
click at [622, 242] on h6 "Provide the FBI Clearance Letter for Pennsylvania" at bounding box center [806, 248] width 559 height 18
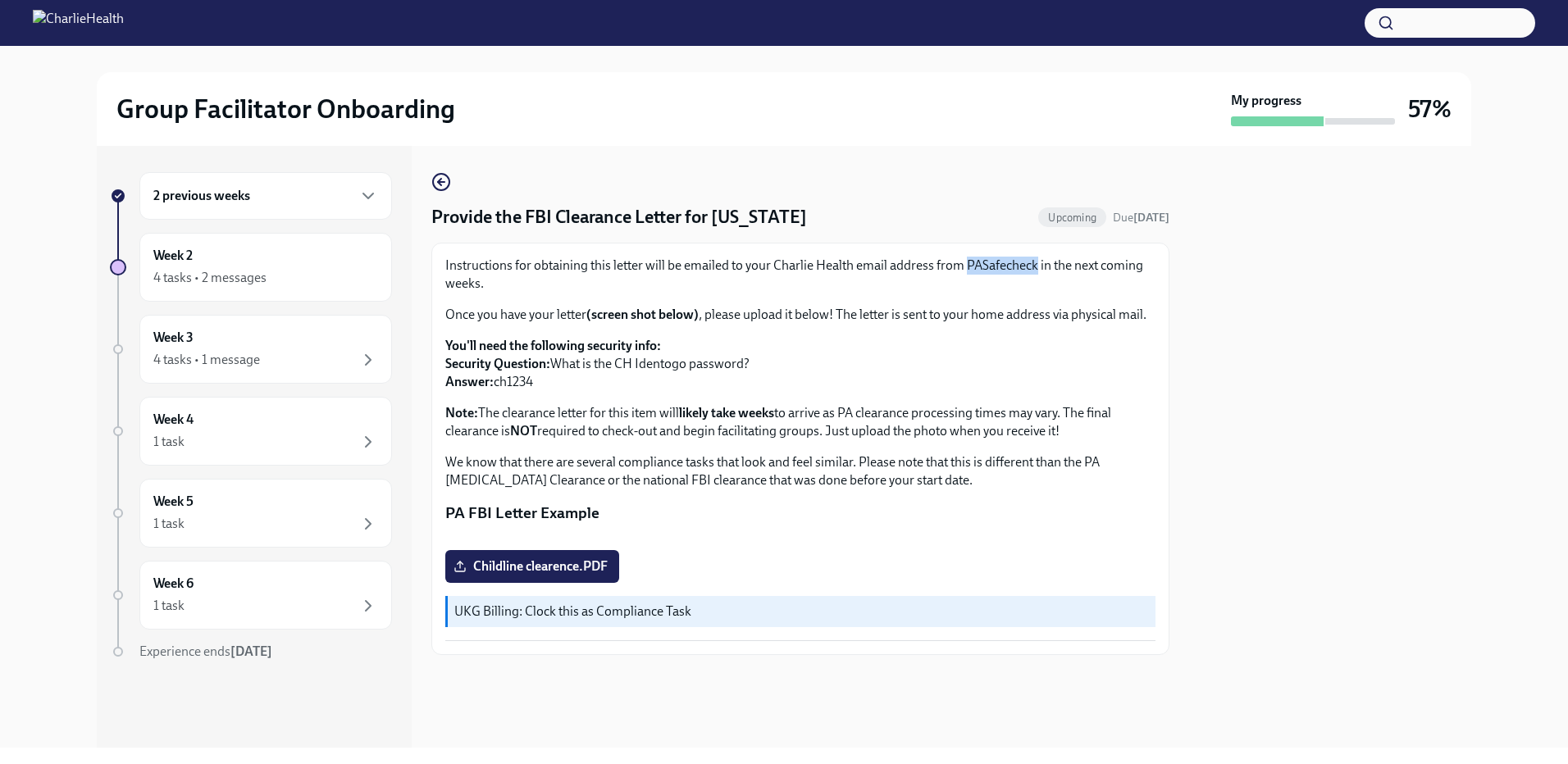
drag, startPoint x: 967, startPoint y: 258, endPoint x: 1033, endPoint y: 272, distance: 67.5
click at [1033, 272] on p "Instructions for obtaining this letter will be emailed to your Charlie Health e…" at bounding box center [800, 274] width 710 height 36
drag, startPoint x: 1033, startPoint y: 272, endPoint x: 1019, endPoint y: 268, distance: 14.6
copy p "PASafecheck"
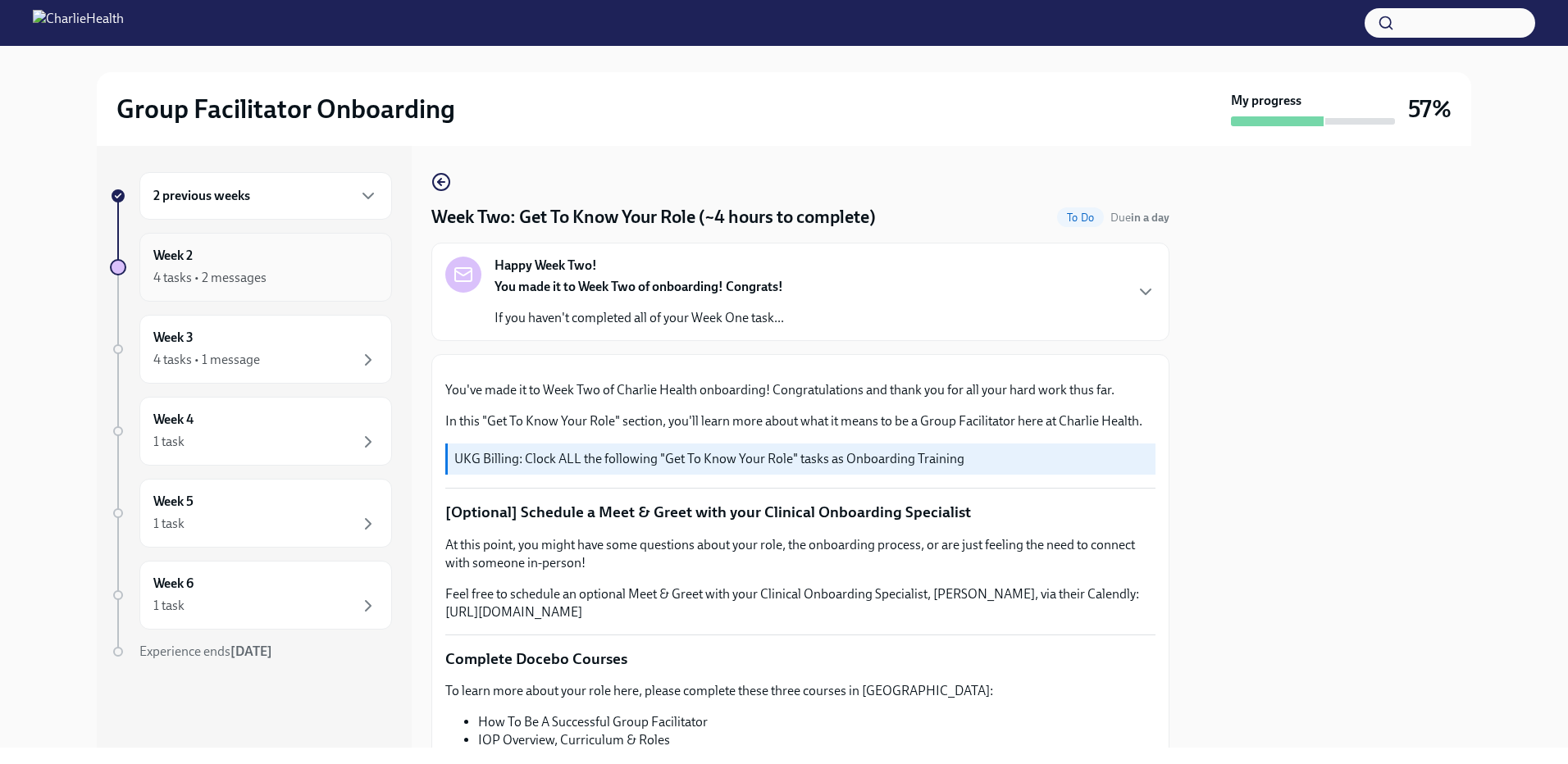
scroll to position [1414, 0]
